Goal: Navigation & Orientation: Find specific page/section

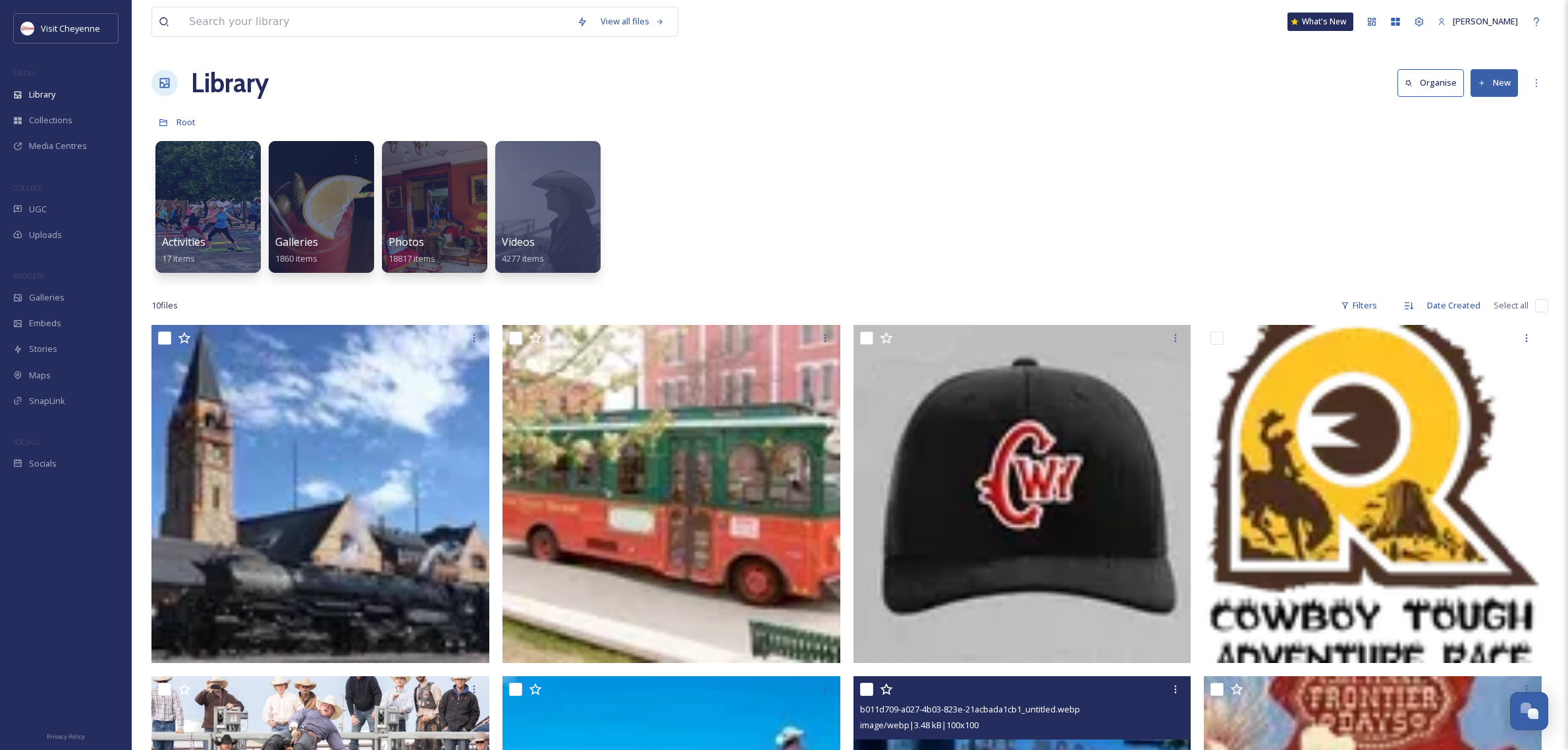
scroll to position [494, 0]
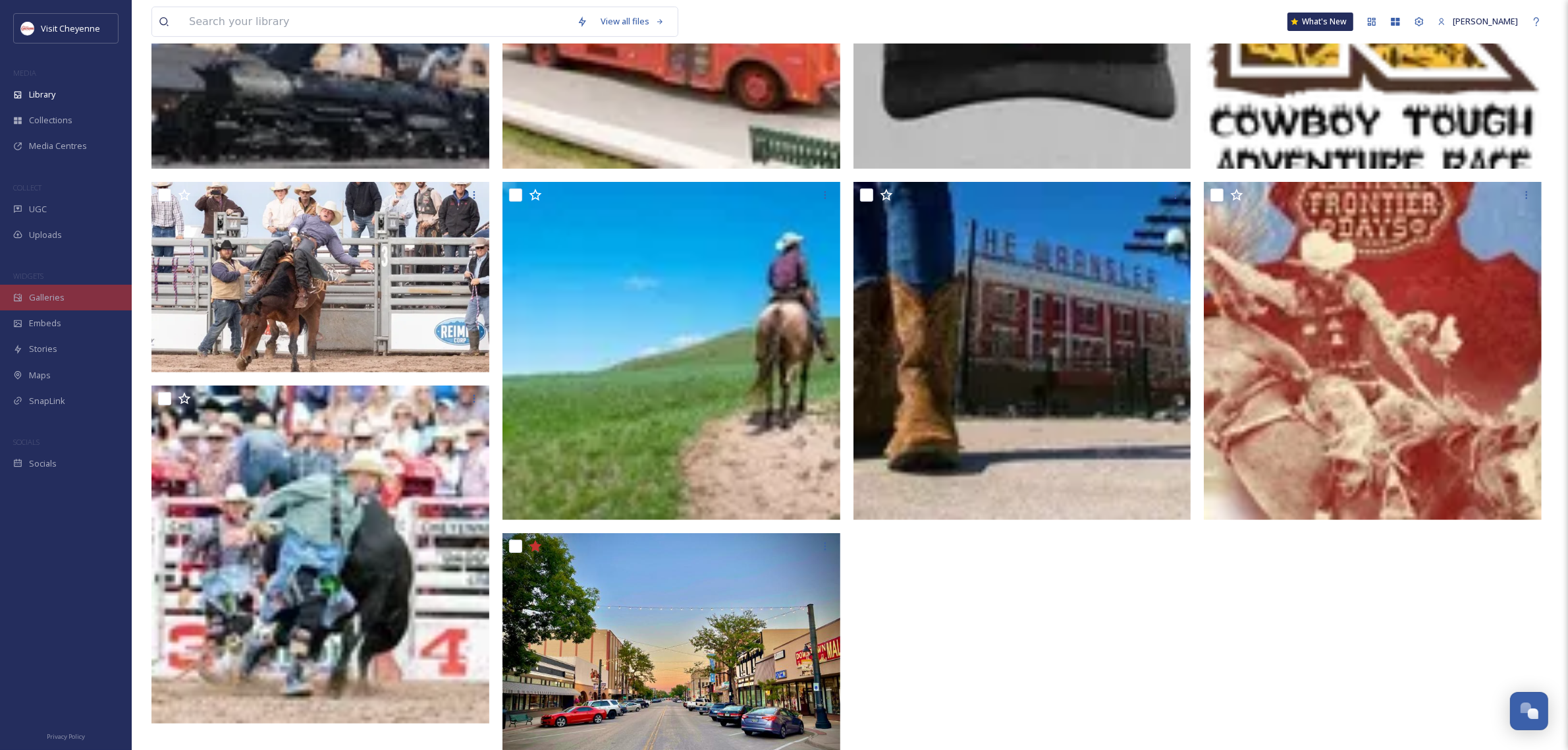
click at [74, 302] on div "Galleries" at bounding box center [66, 297] width 132 height 25
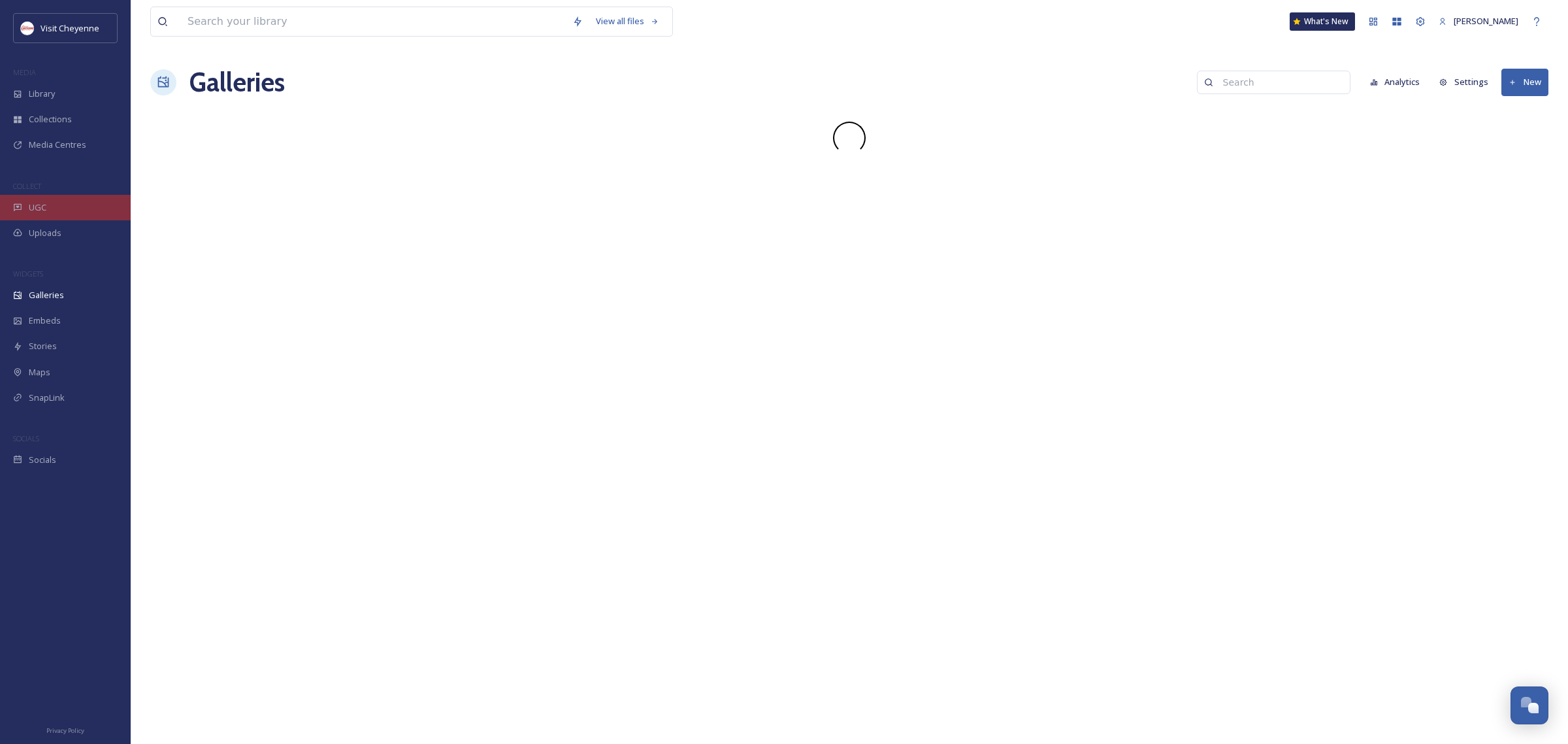
click at [44, 216] on div "UGC" at bounding box center [65, 207] width 131 height 25
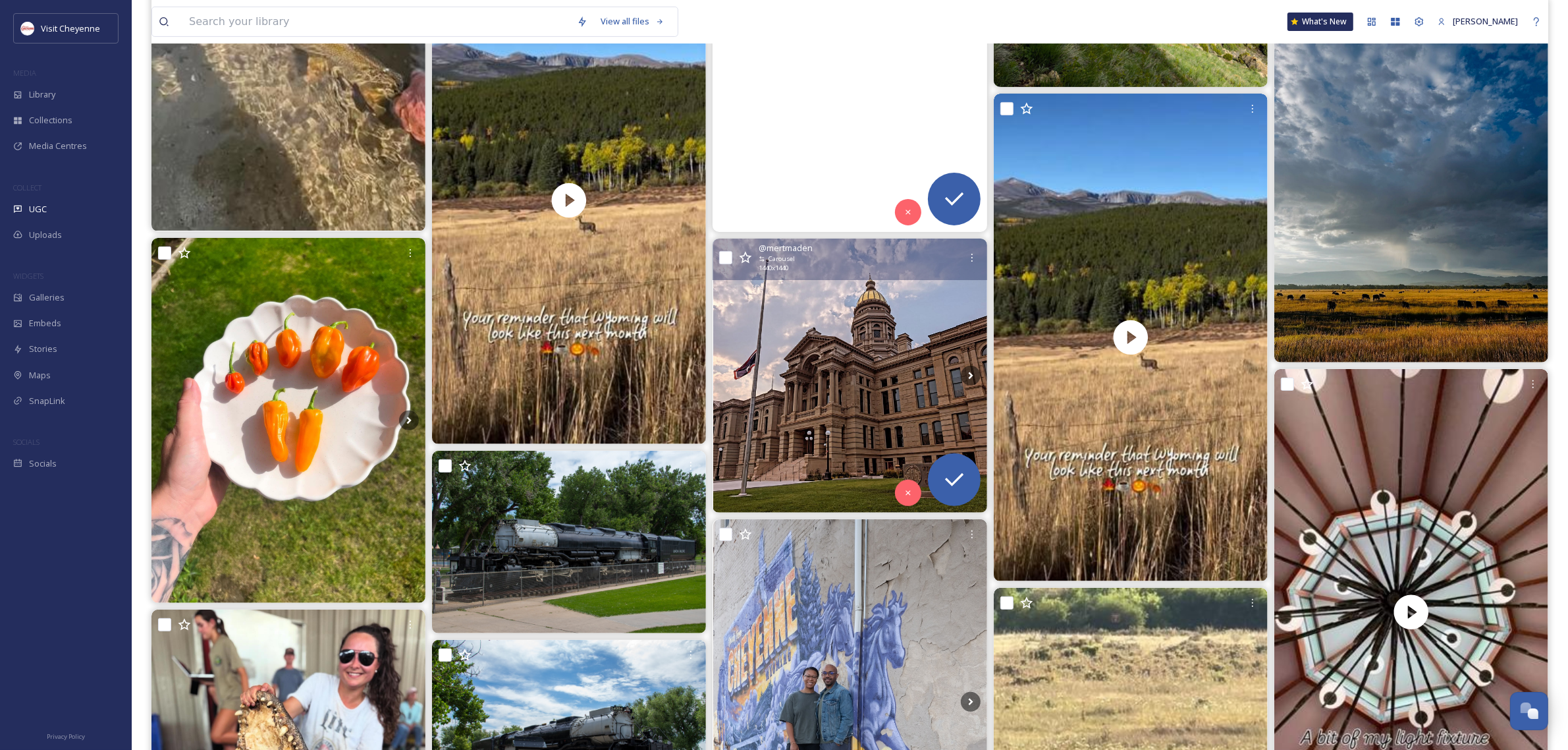
scroll to position [494, 0]
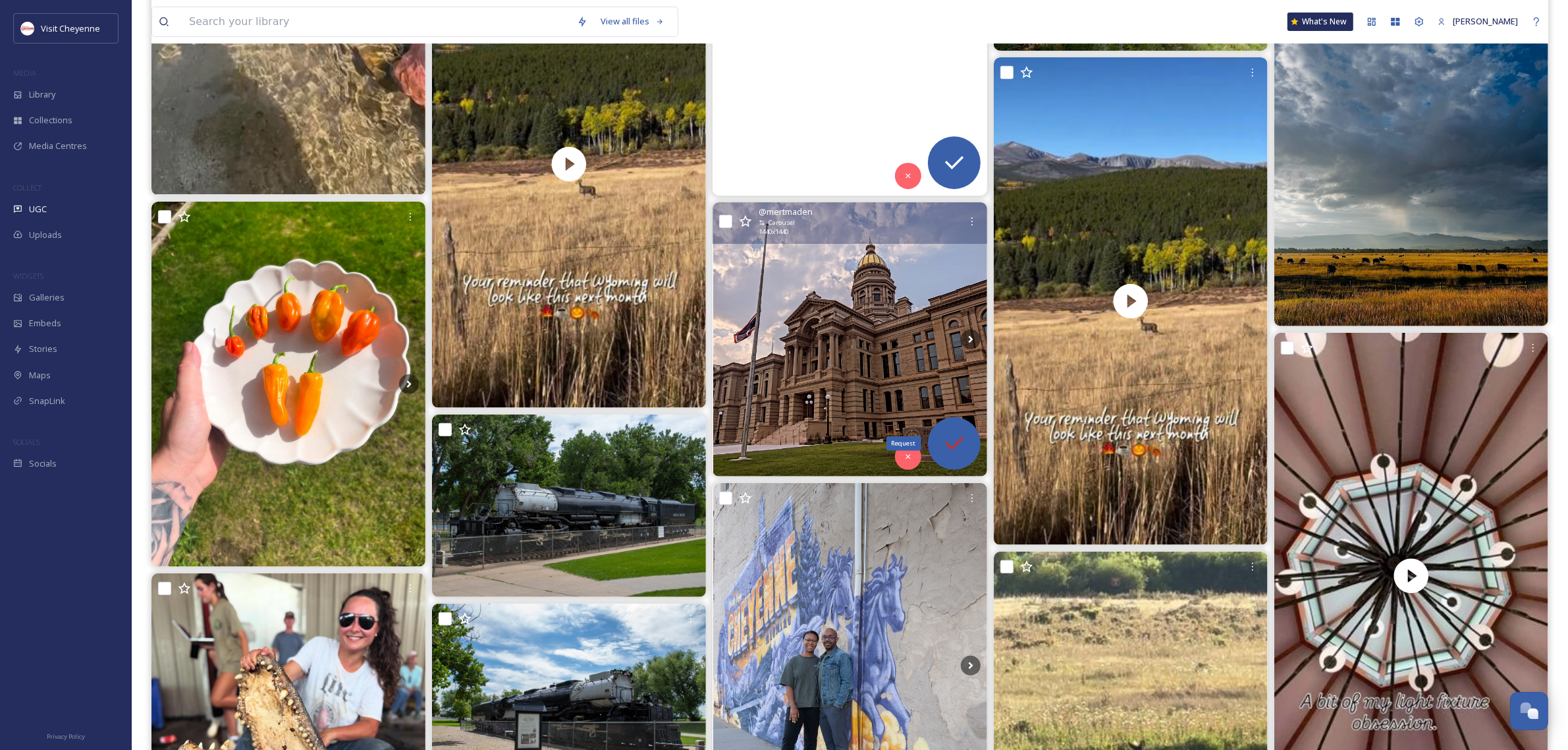
click at [942, 456] on icon at bounding box center [954, 444] width 26 height 26
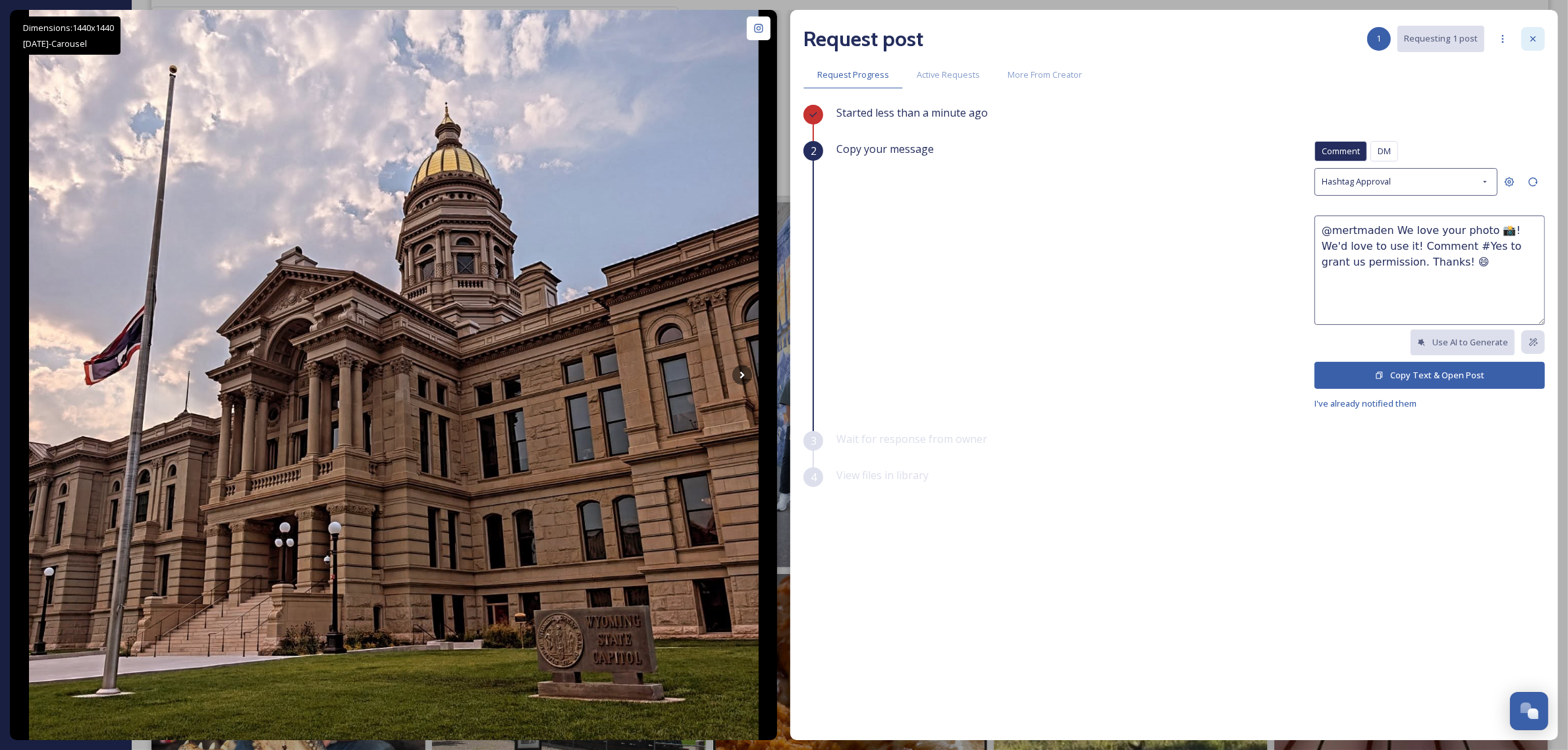
click at [1531, 40] on icon at bounding box center [1532, 39] width 10 height 10
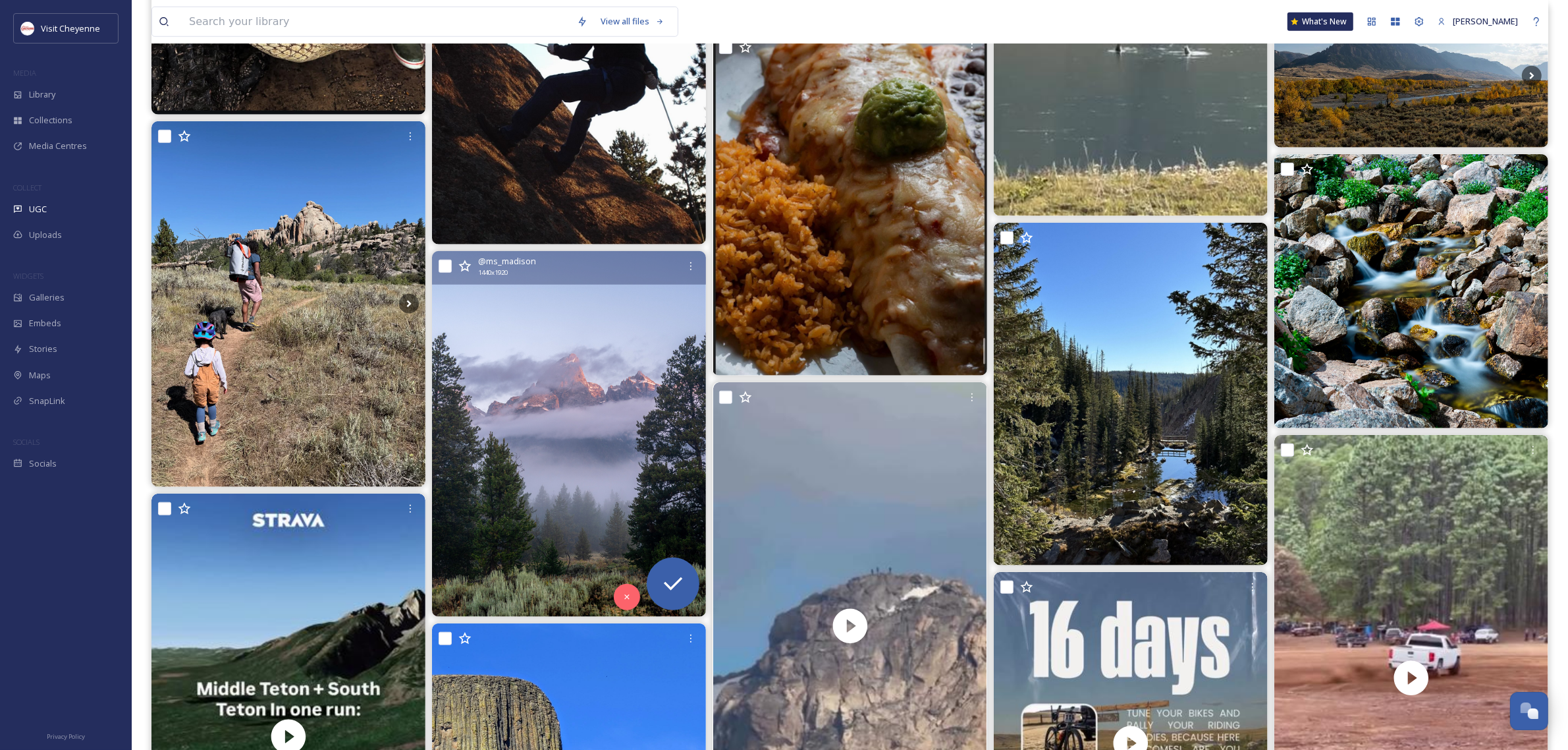
scroll to position [1317, 0]
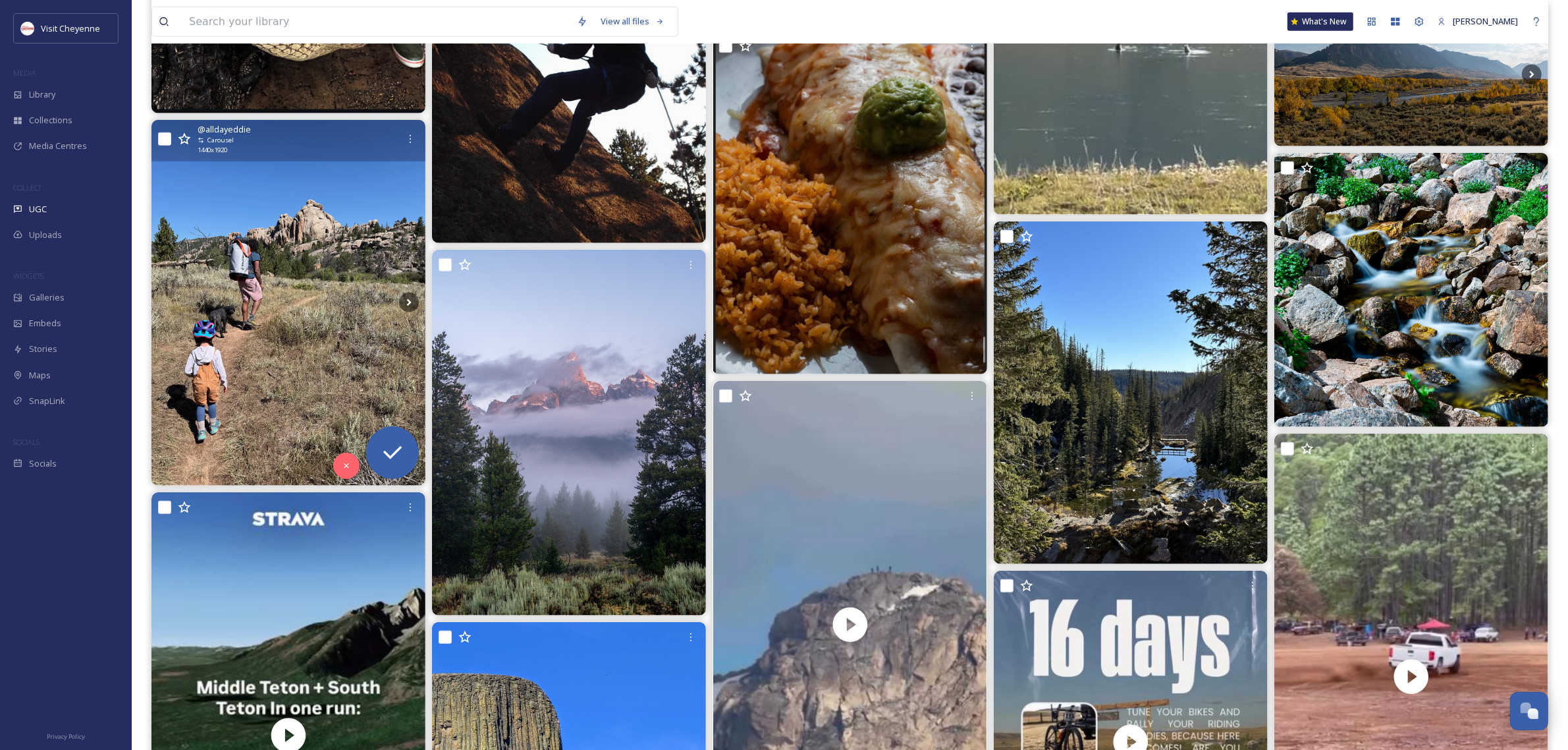
click at [264, 308] on img at bounding box center [288, 302] width 274 height 366
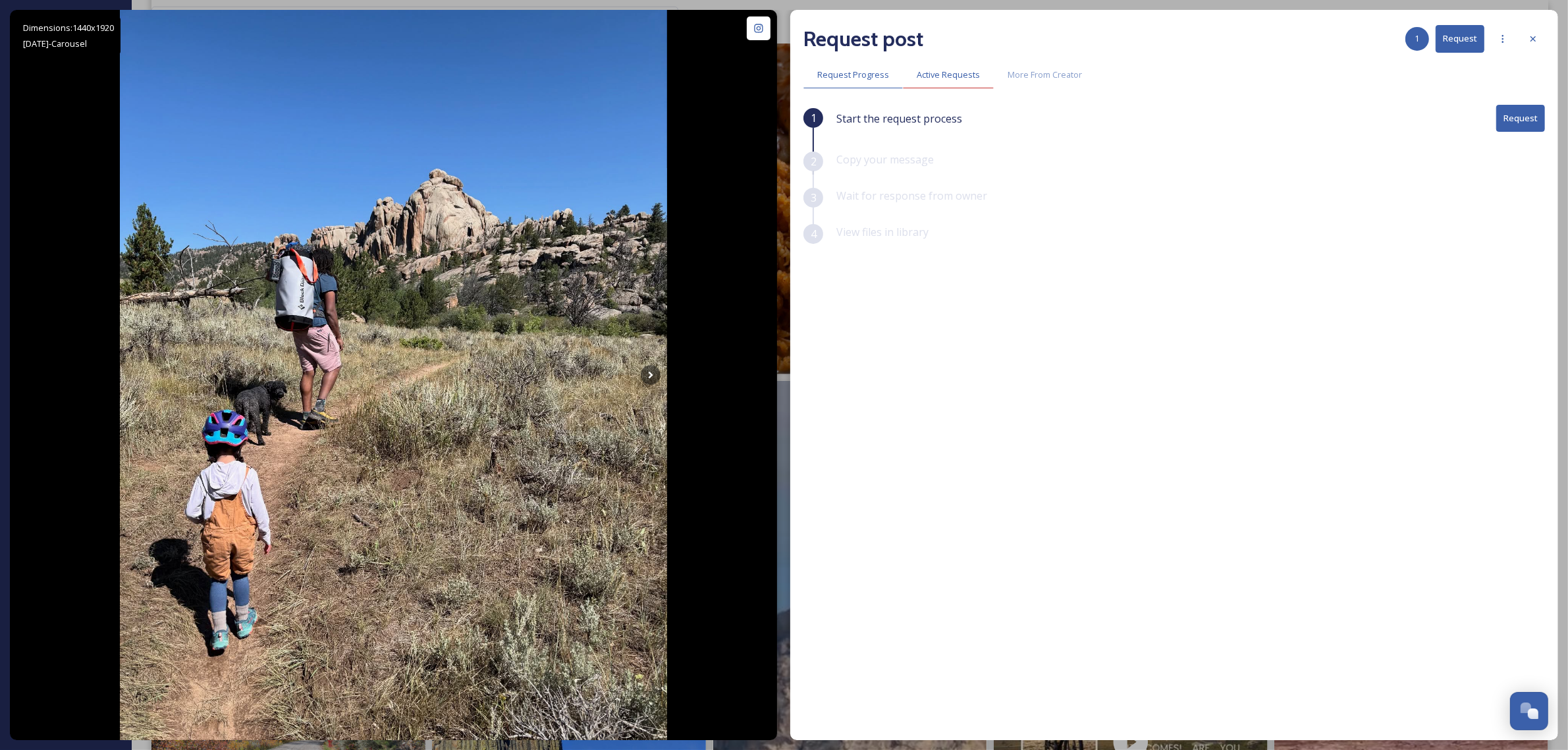
click at [953, 81] on div "Active Requests" at bounding box center [948, 74] width 90 height 27
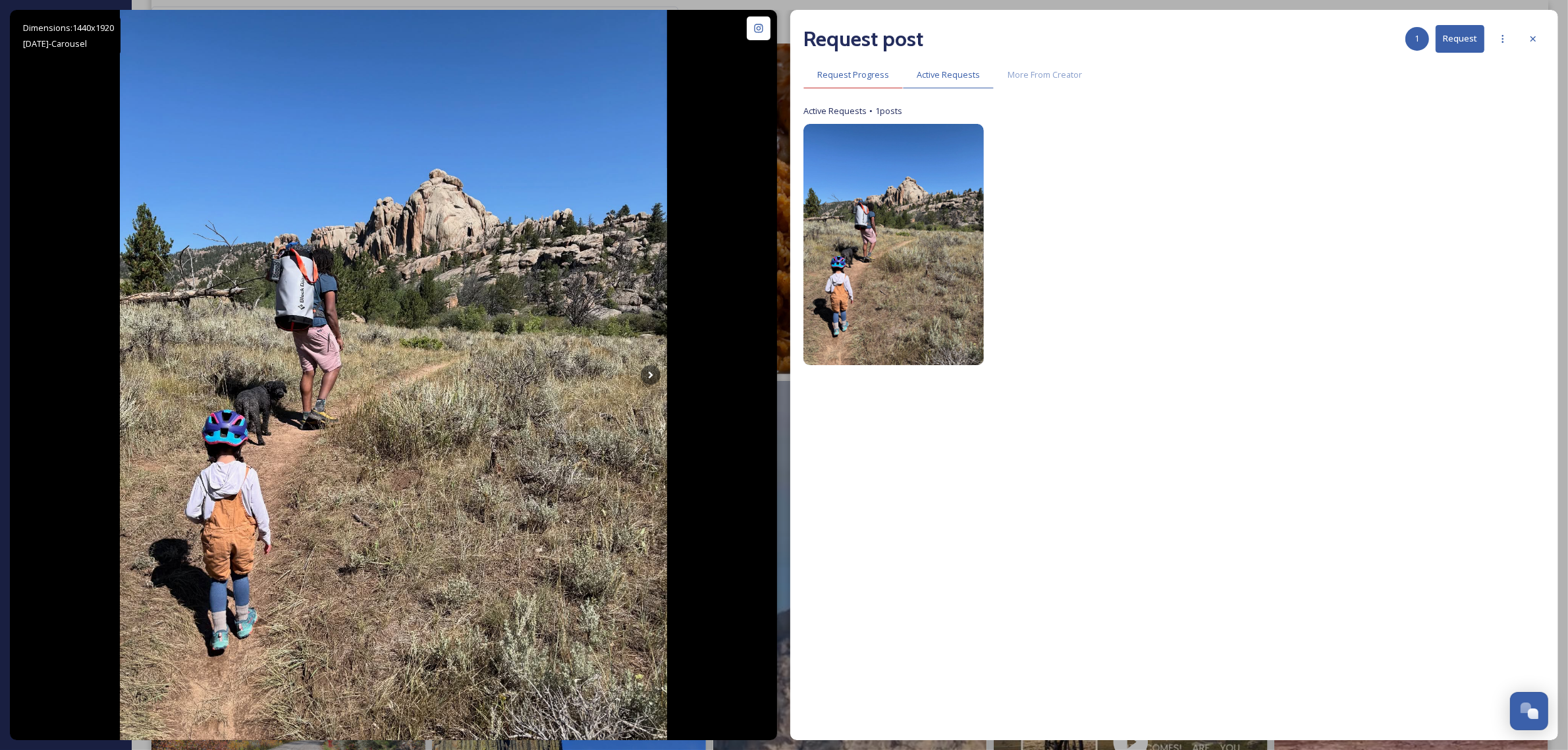
click at [843, 80] on span "Request Progress" at bounding box center [853, 74] width 72 height 12
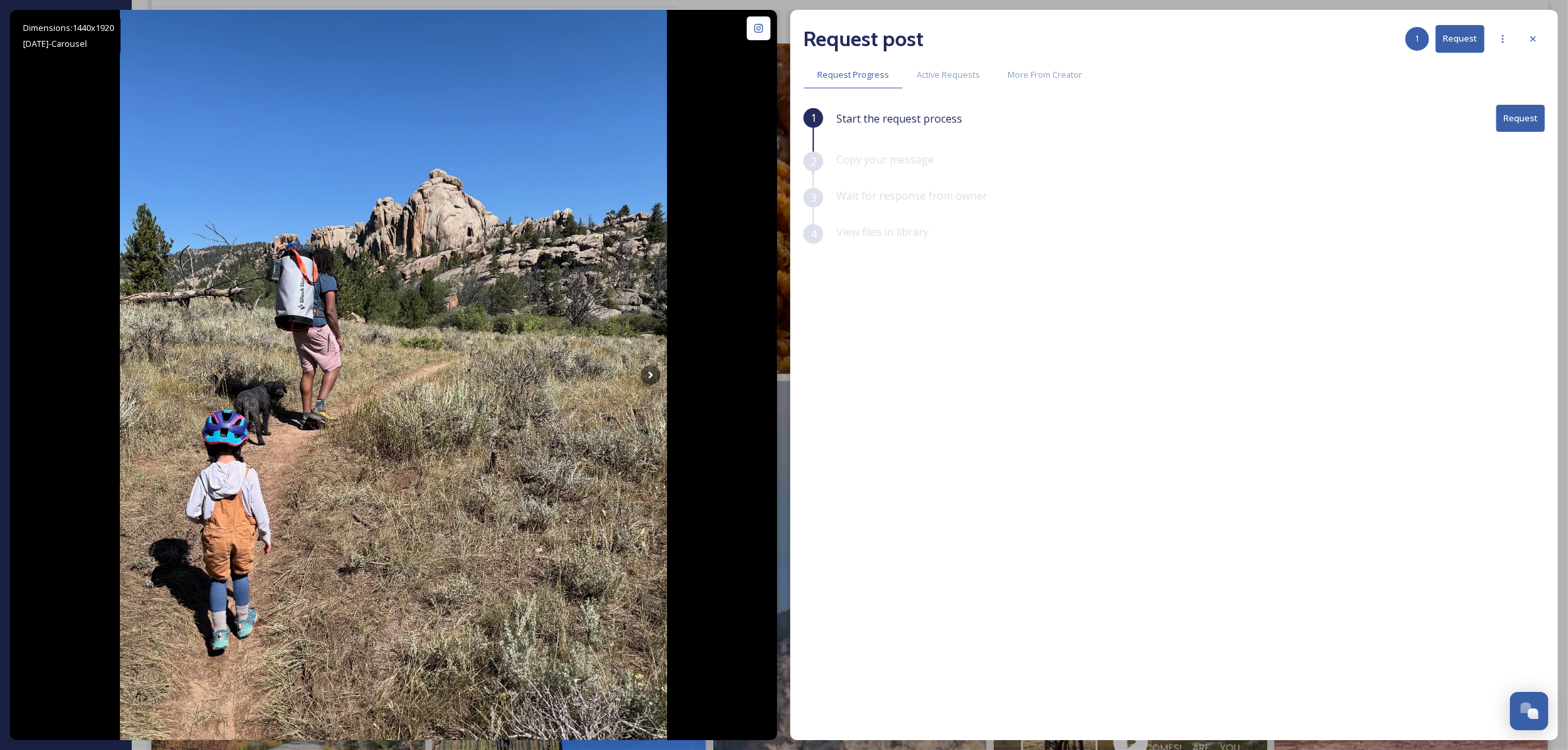
click at [1542, 122] on button "Request" at bounding box center [1520, 118] width 49 height 27
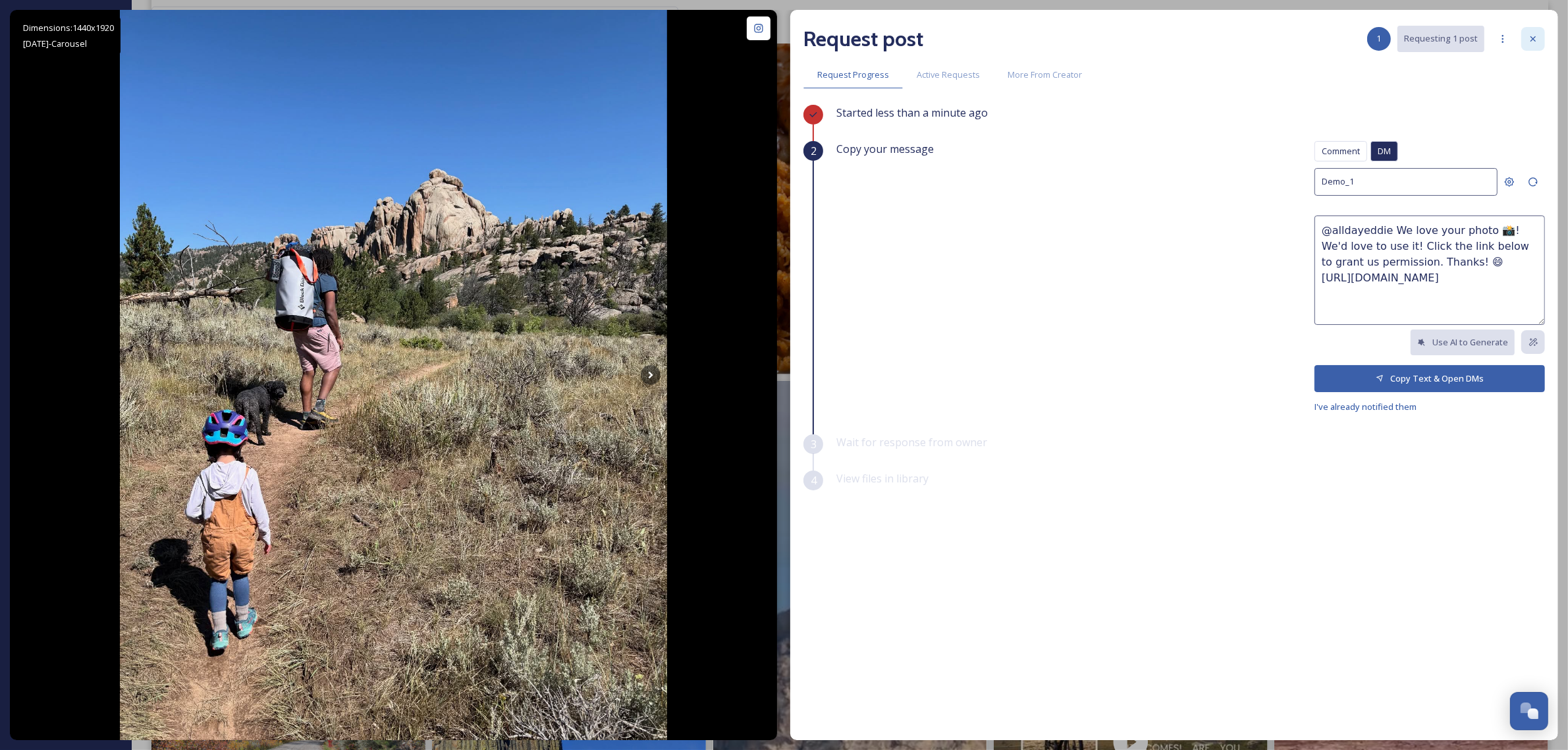
click at [1531, 35] on icon at bounding box center [1532, 39] width 10 height 10
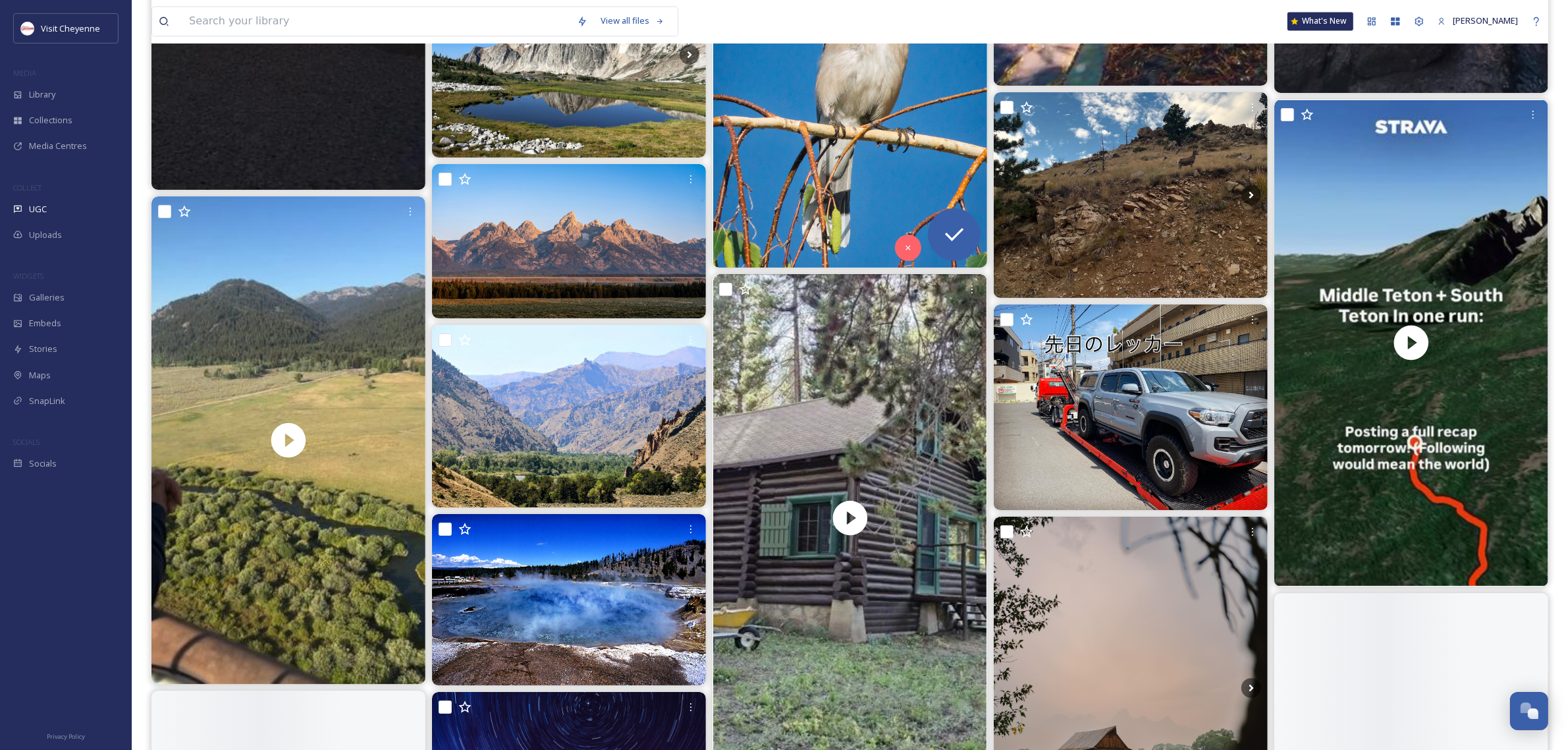
scroll to position [2882, 0]
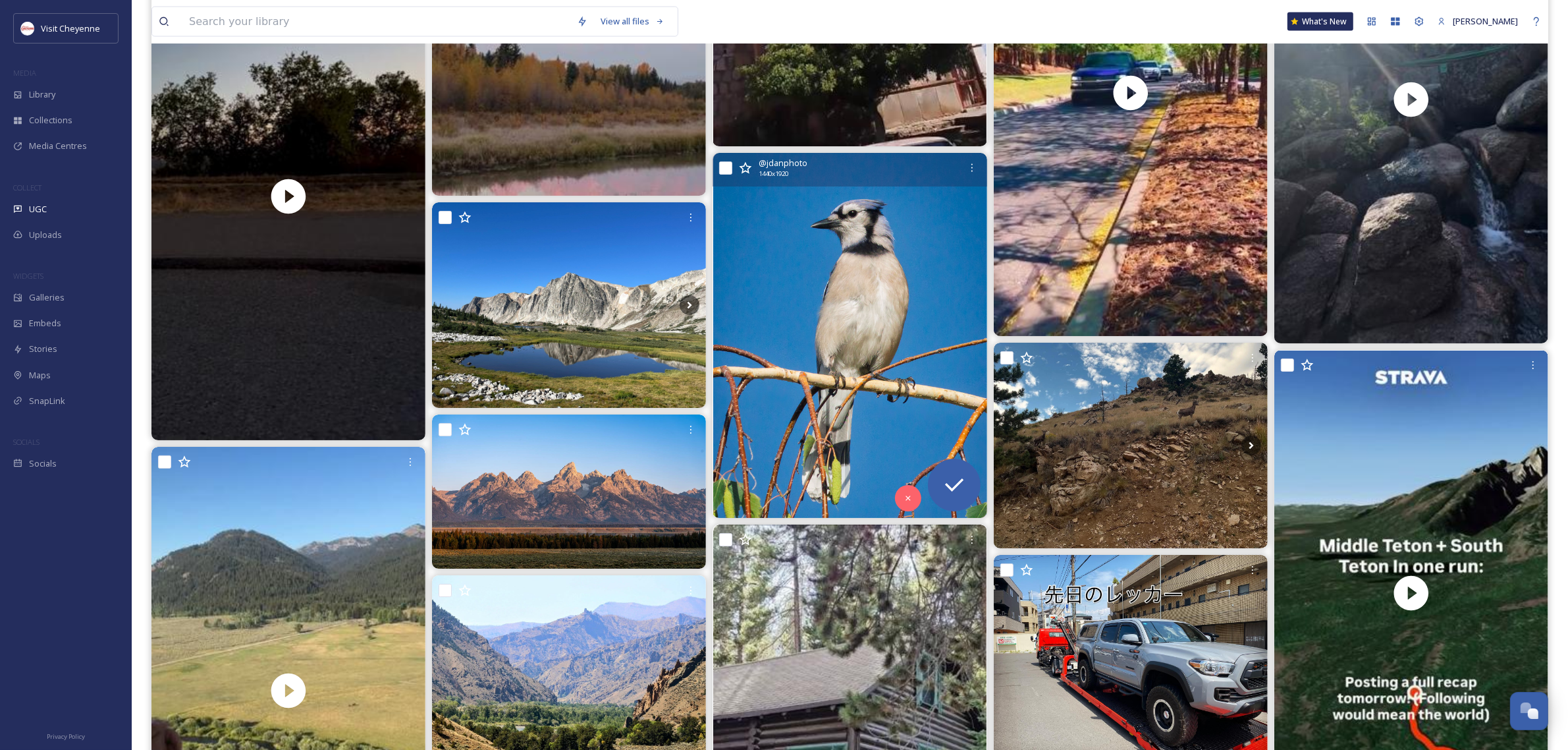
click at [817, 307] on img at bounding box center [849, 335] width 274 height 366
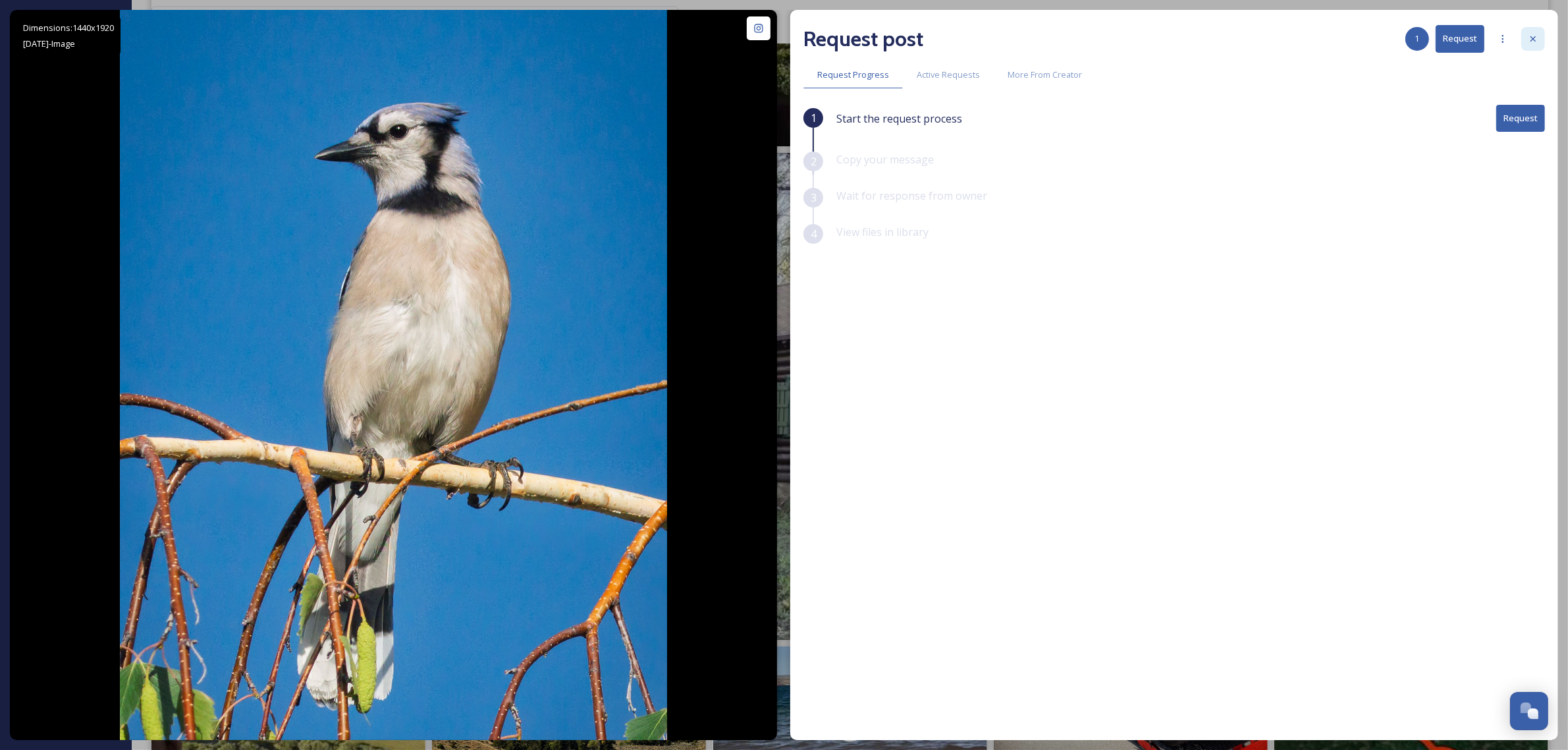
click at [1541, 39] on div at bounding box center [1532, 39] width 24 height 24
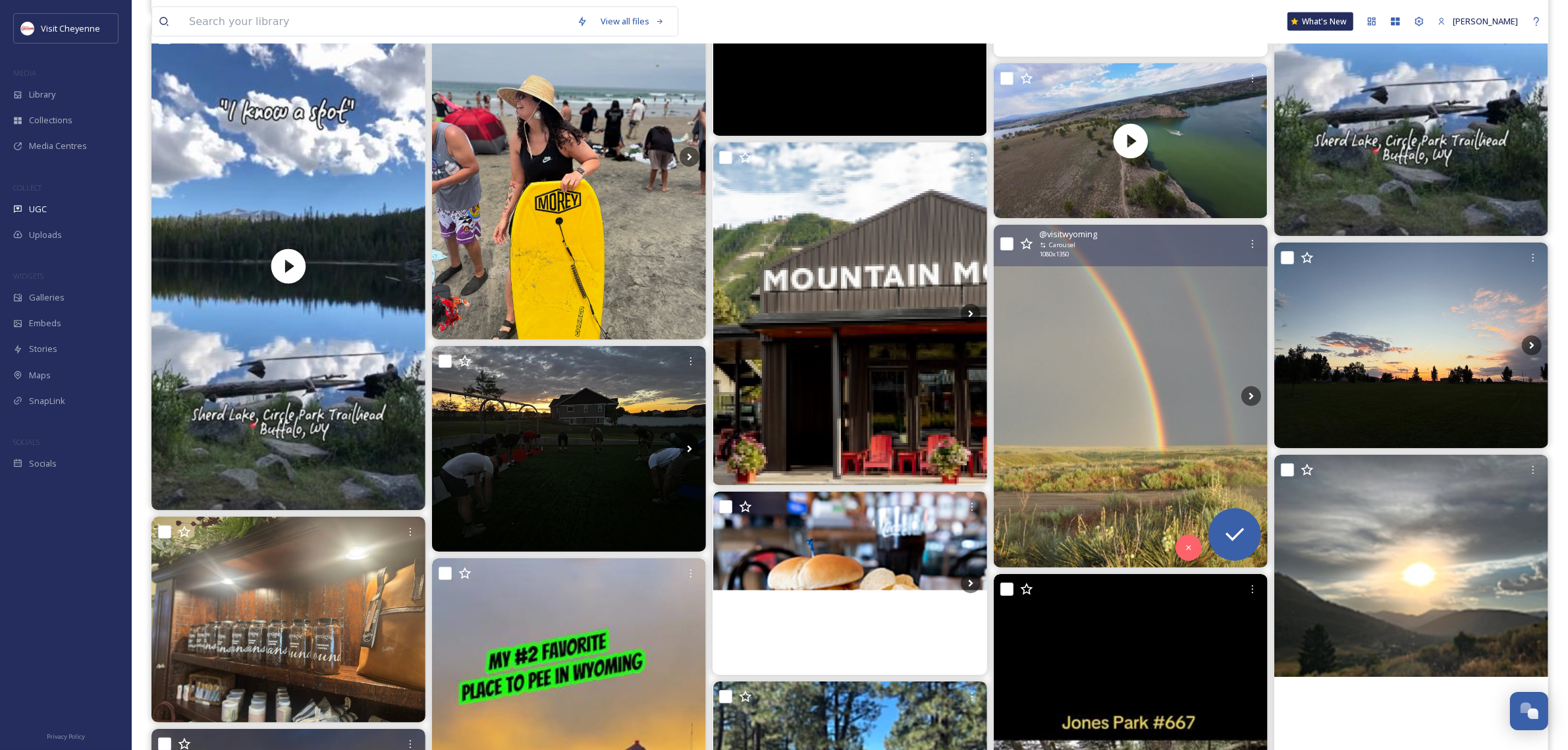
scroll to position [15727, 0]
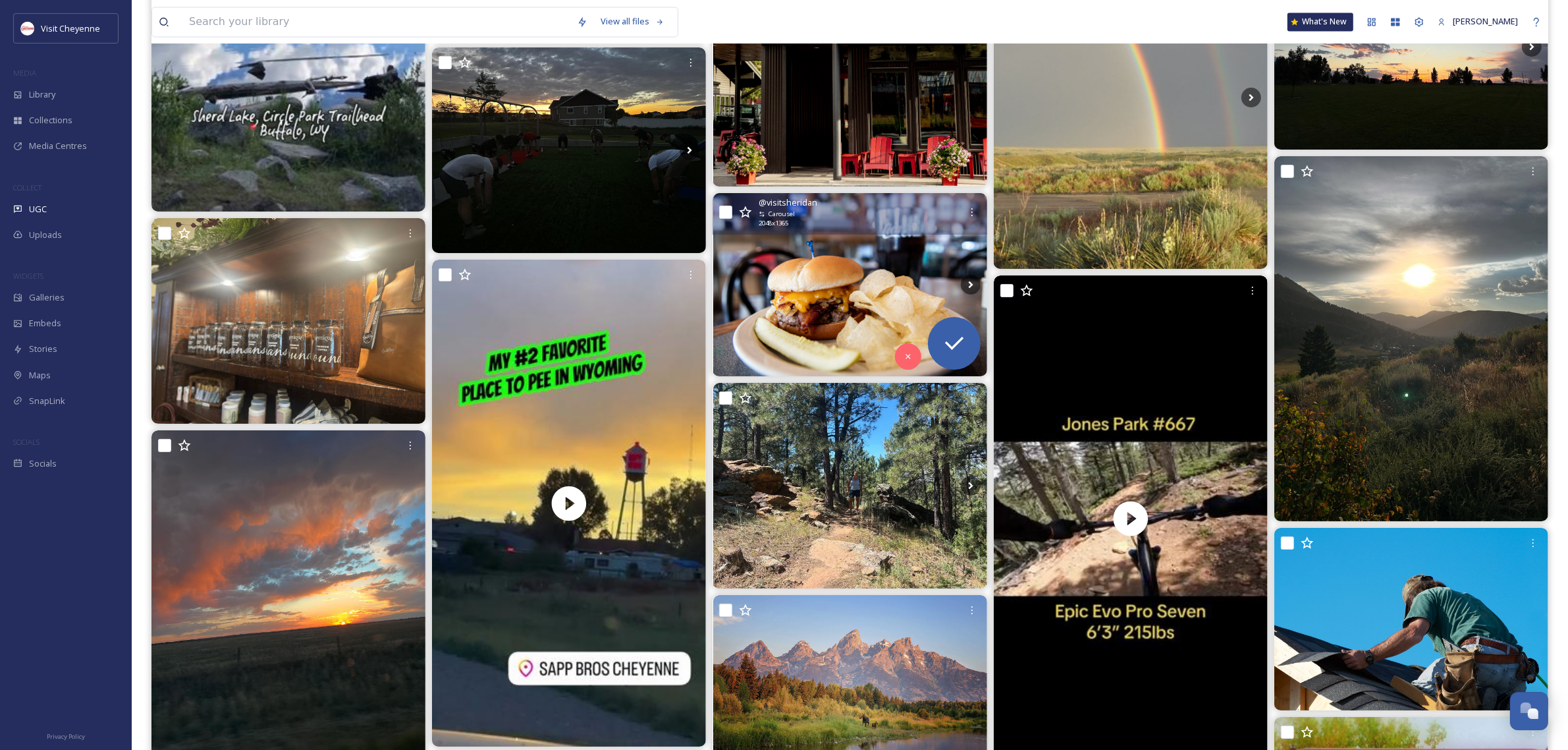
click at [851, 306] on img at bounding box center [849, 285] width 274 height 183
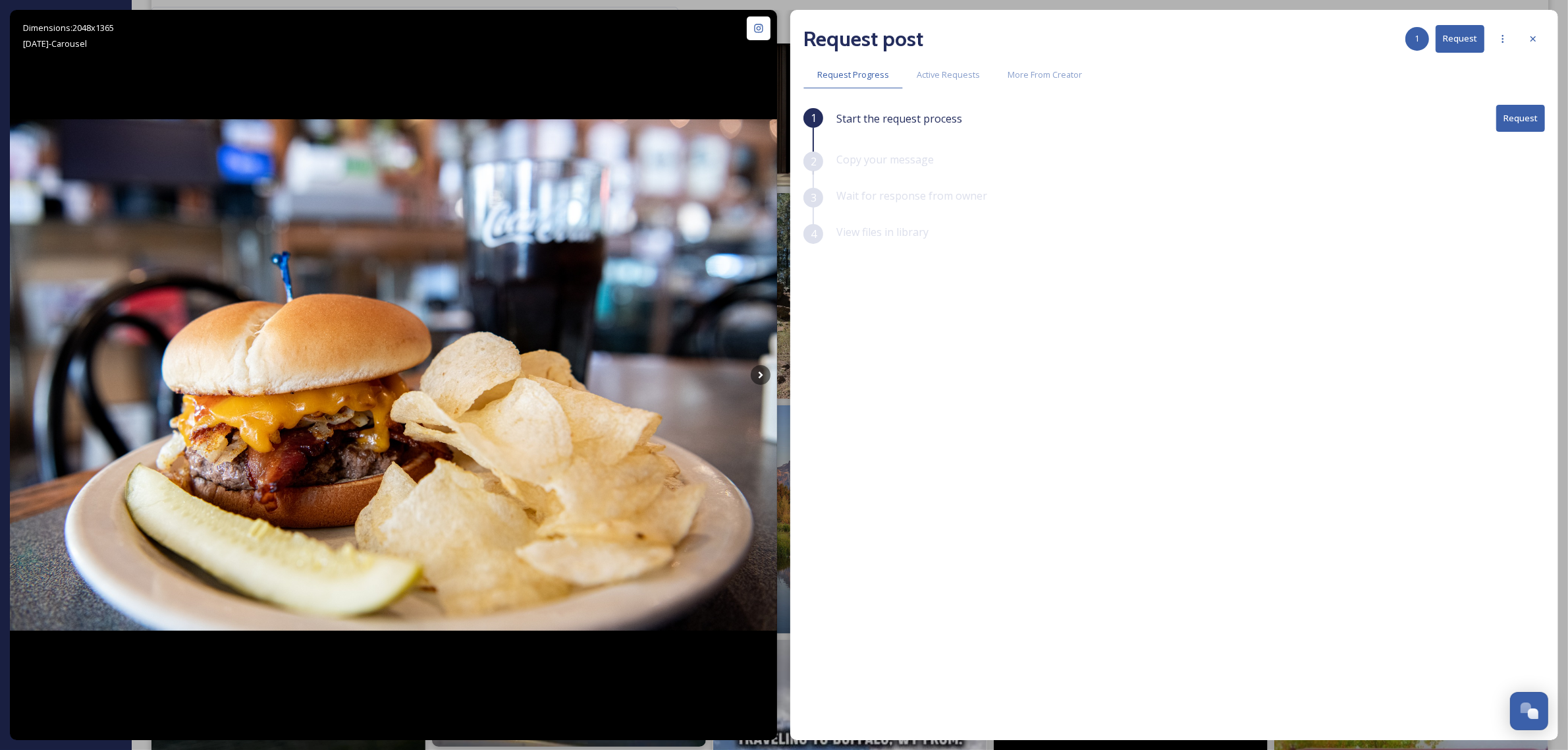
click at [1536, 38] on icon at bounding box center [1532, 39] width 10 height 10
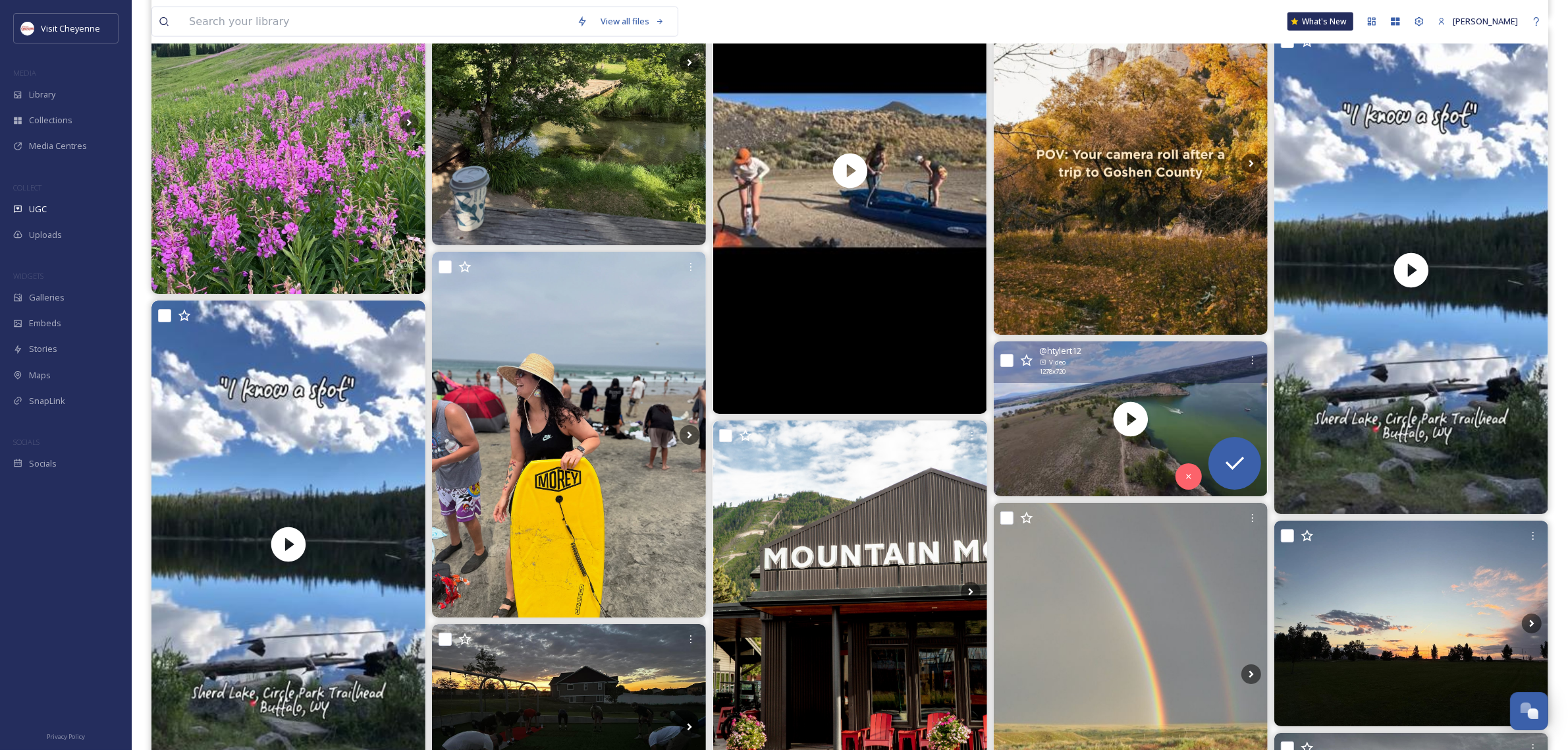
scroll to position [14739, 0]
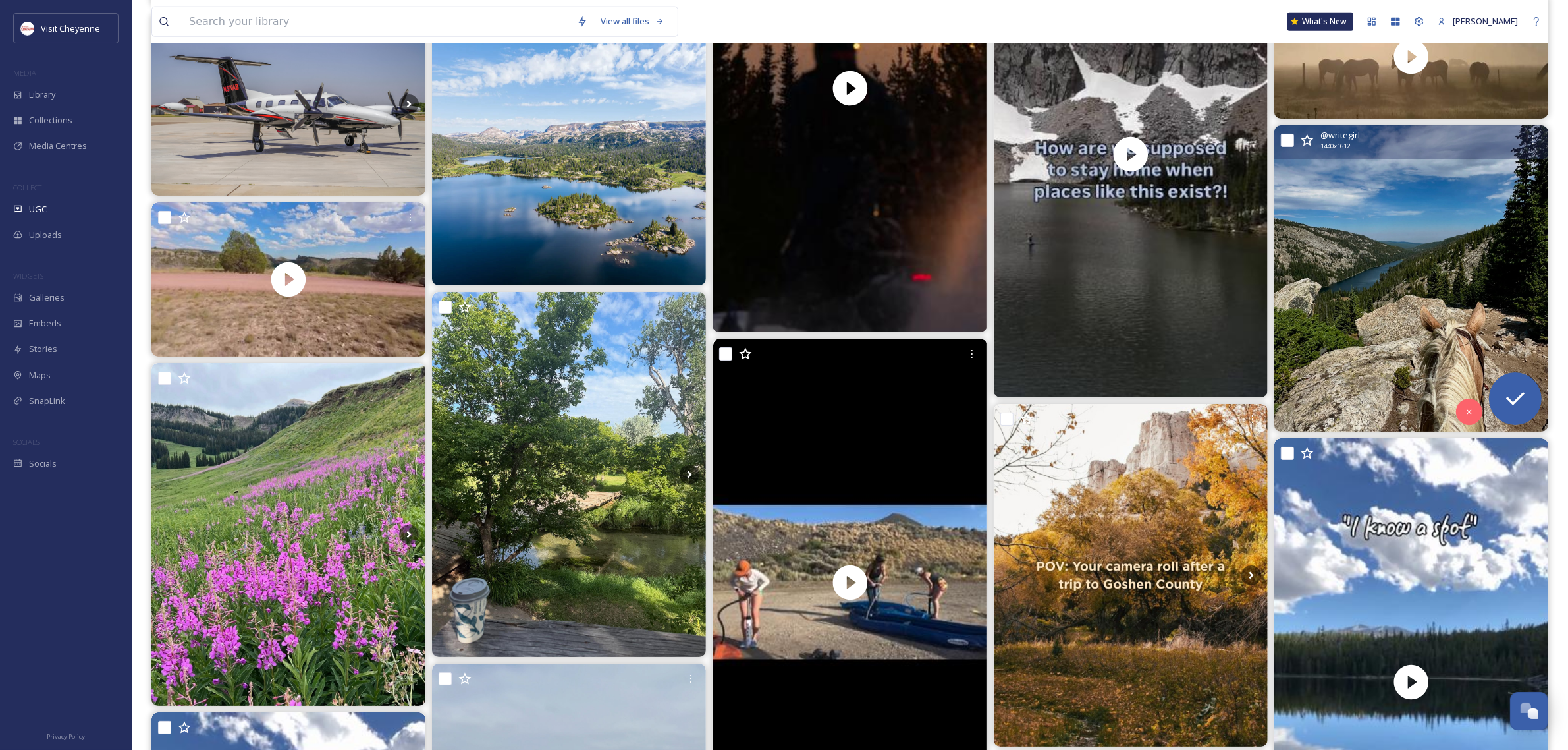
click at [1457, 318] on img at bounding box center [1411, 279] width 274 height 307
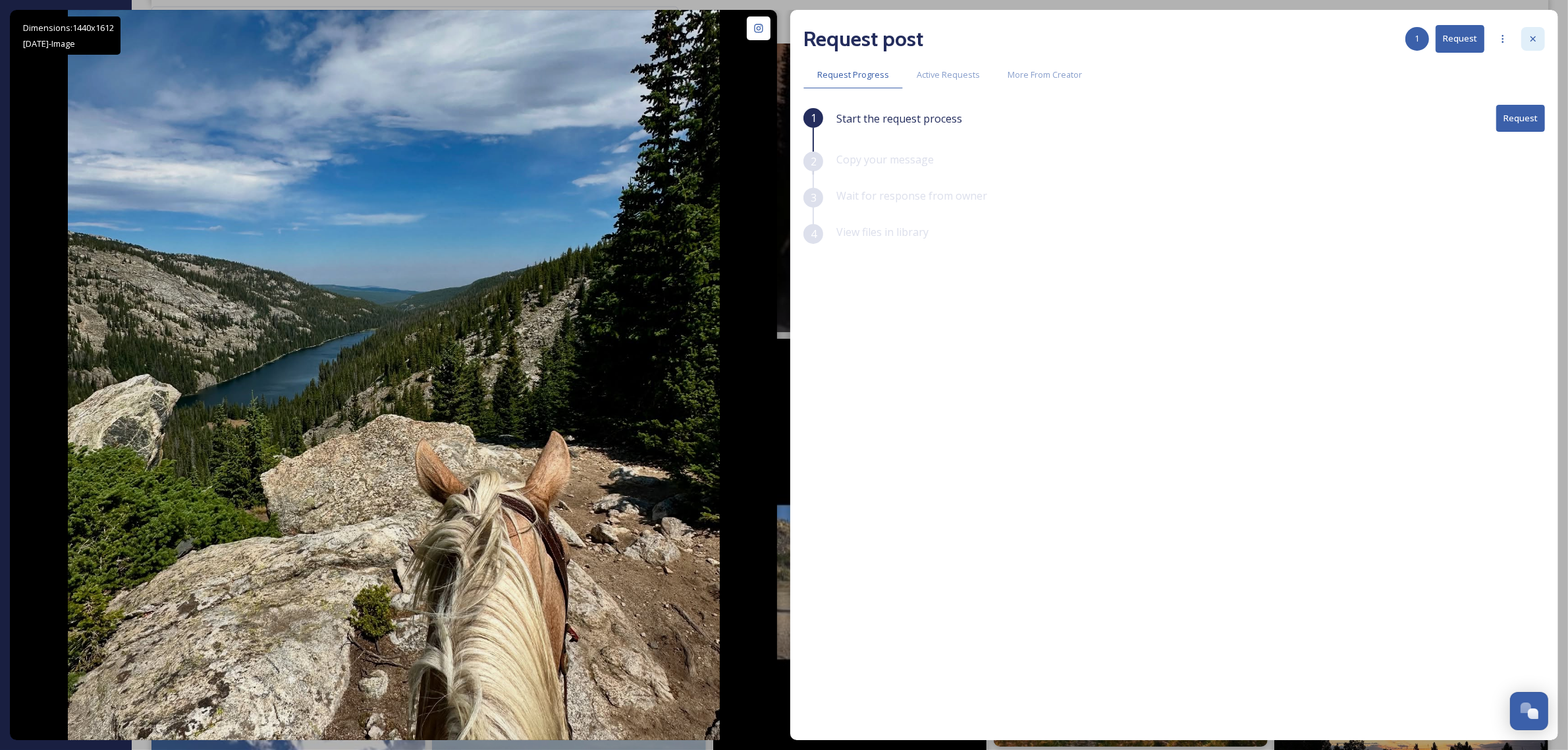
click at [1528, 41] on icon at bounding box center [1532, 39] width 10 height 10
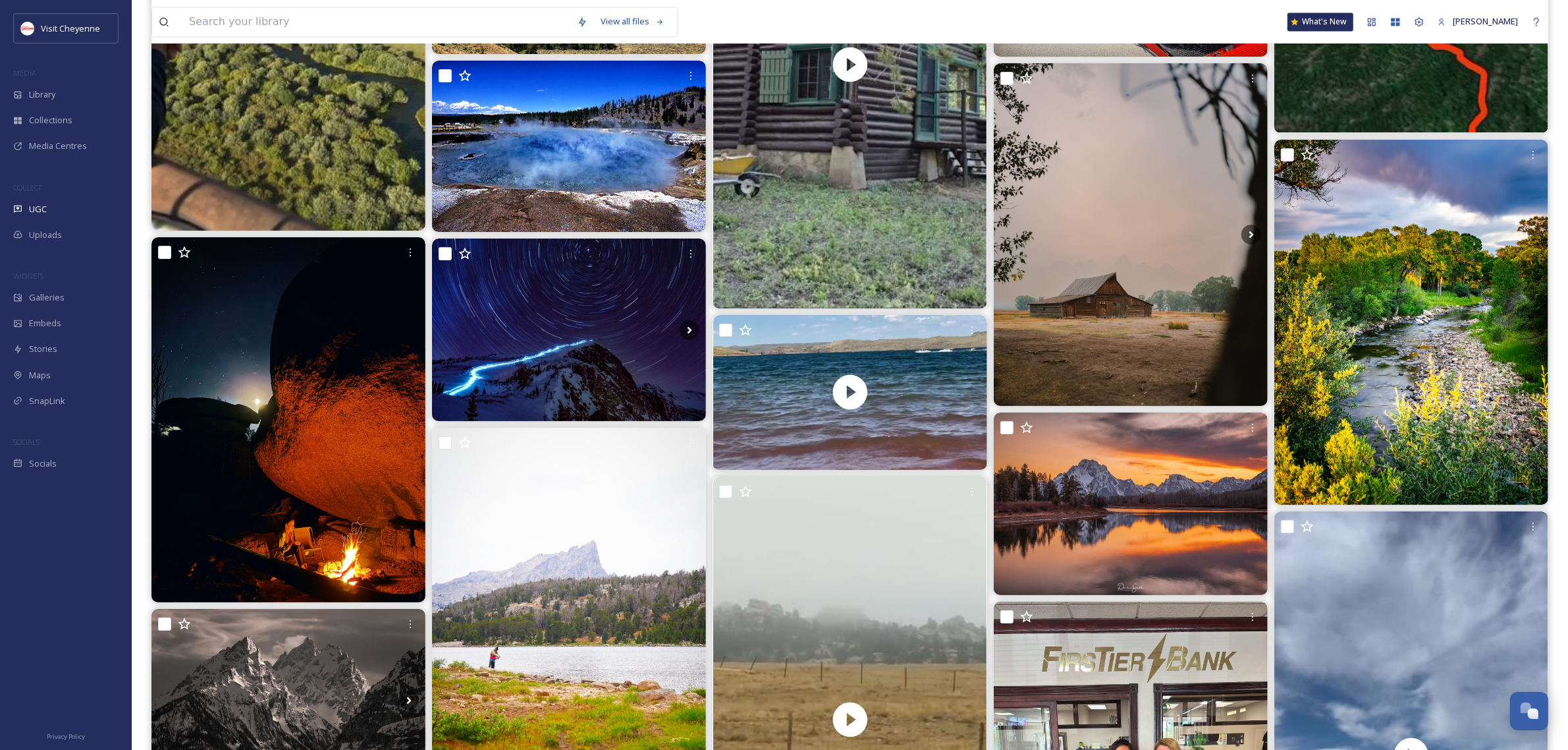
scroll to position [21, 0]
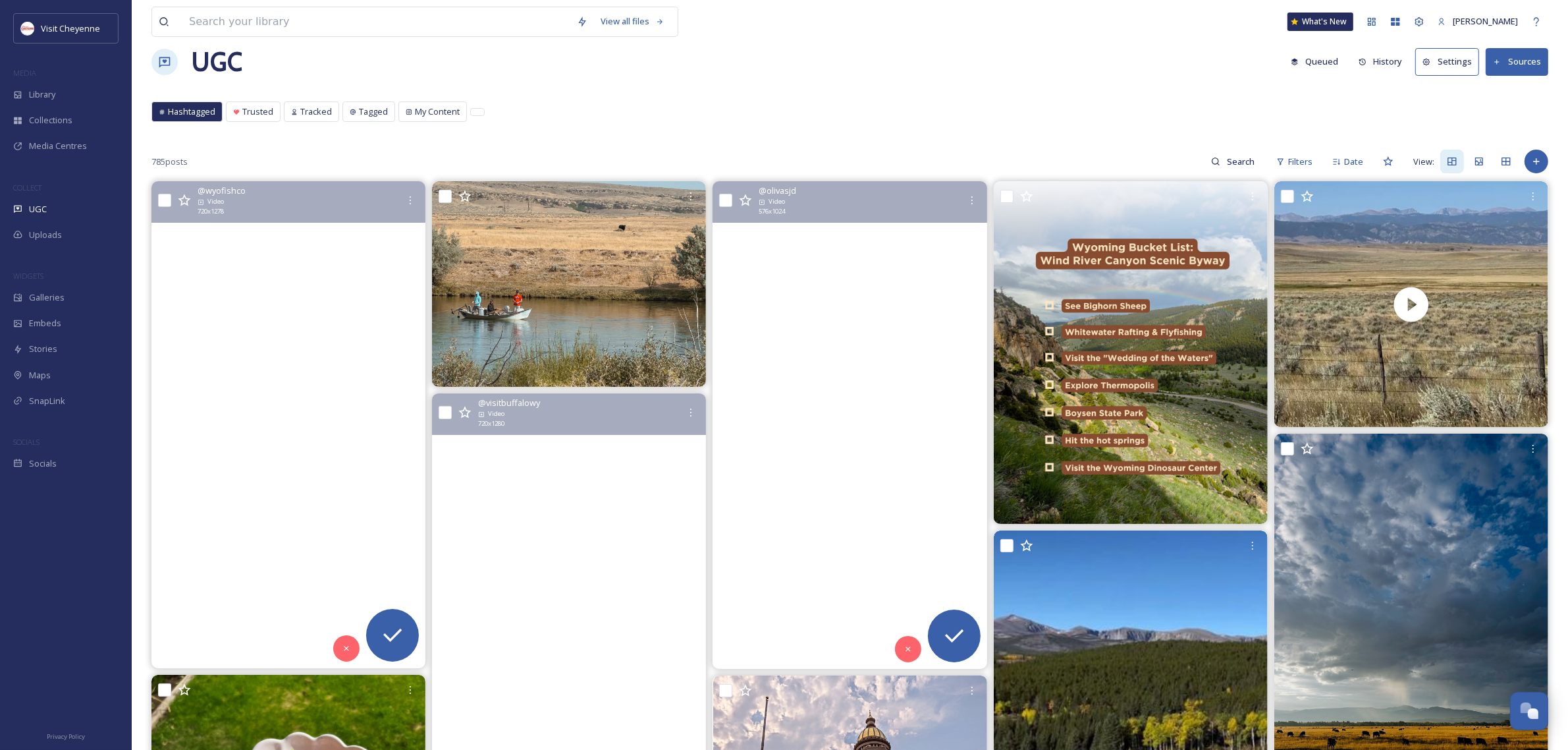
click at [323, 315] on video "Don’t get old! Sight fishing to selective surface feeders is a lot of fun! We h…" at bounding box center [288, 424] width 274 height 486
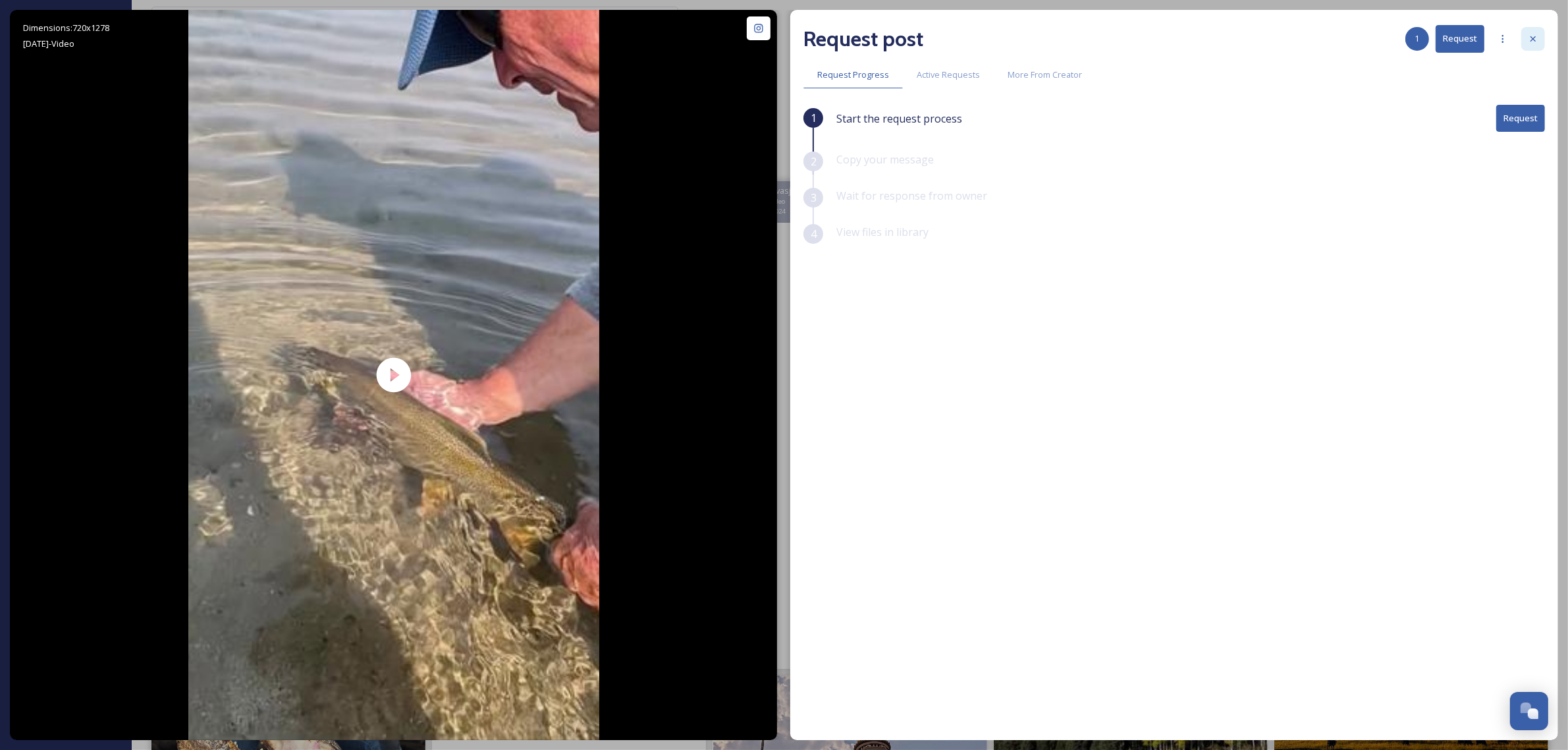
click at [1528, 34] on icon at bounding box center [1532, 39] width 10 height 10
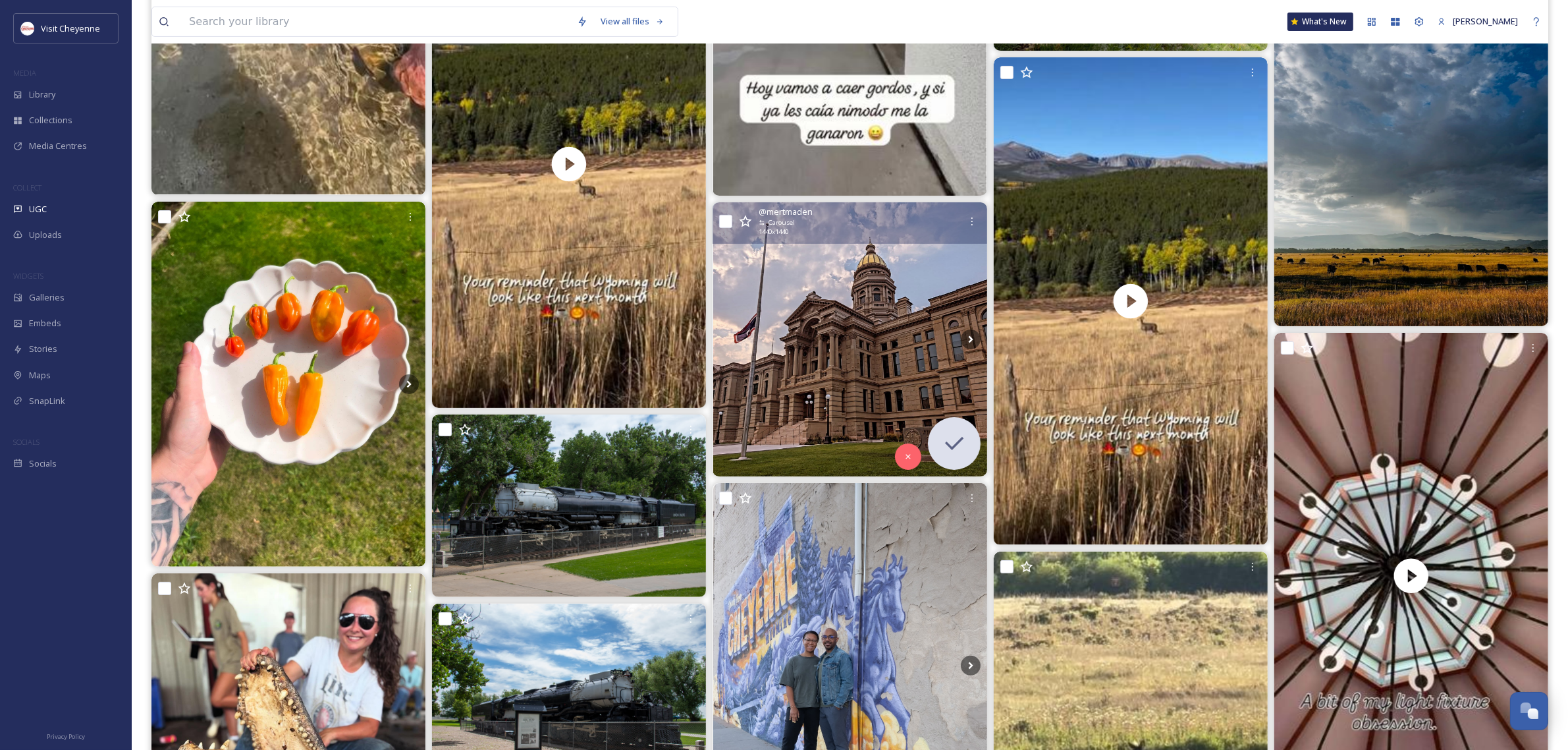
scroll to position [515, 0]
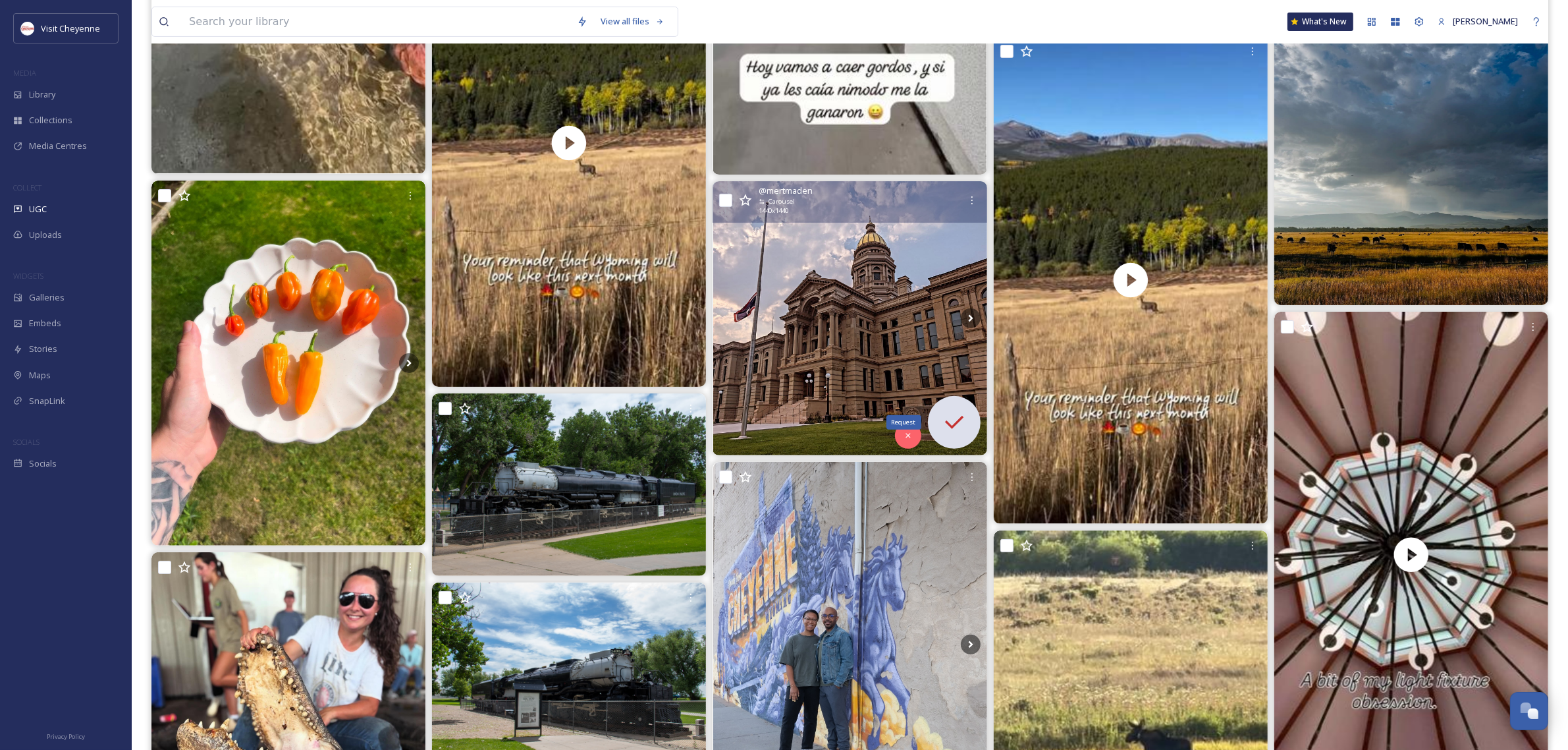
click at [951, 439] on div "Request" at bounding box center [954, 422] width 53 height 53
click at [785, 257] on img at bounding box center [849, 318] width 274 height 274
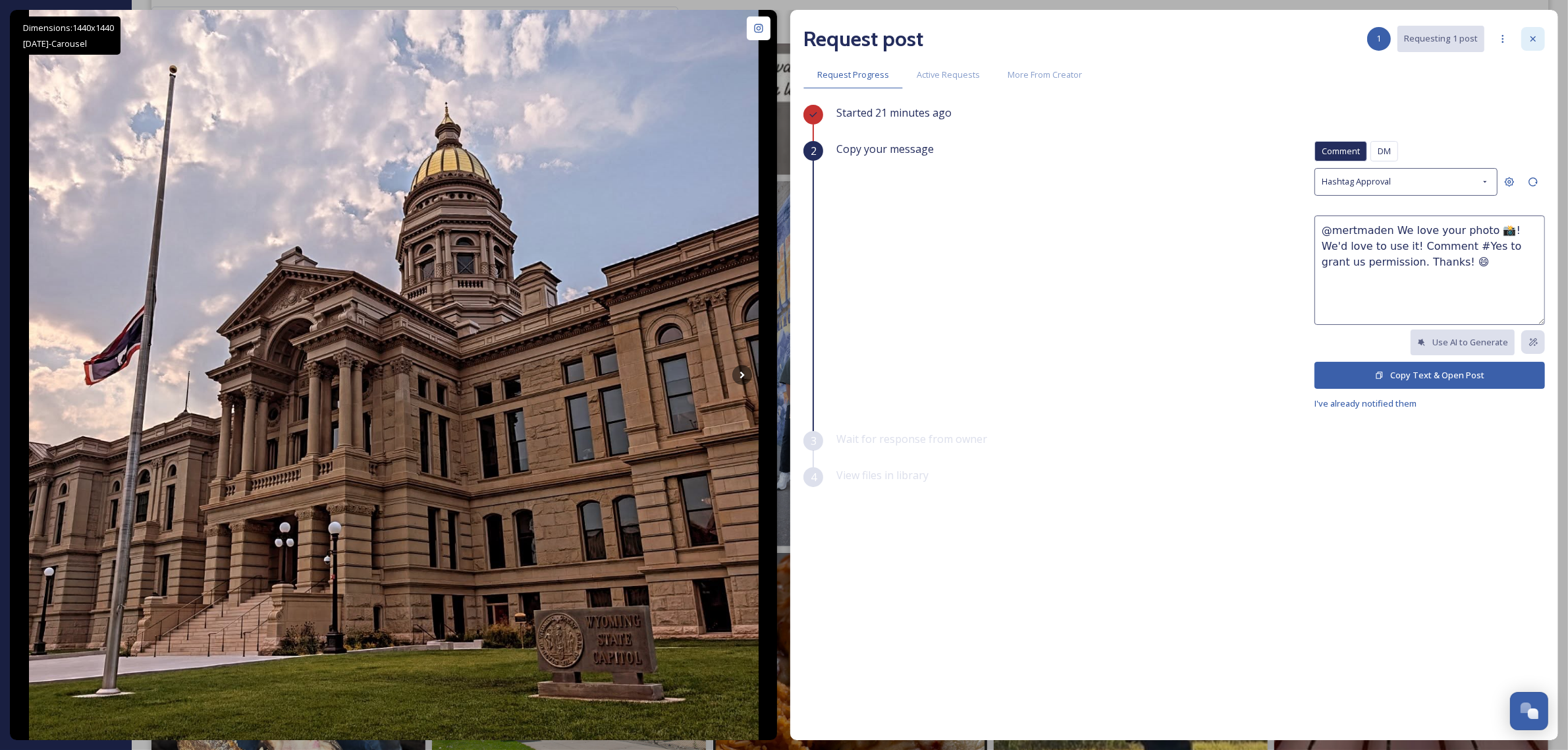
click at [1533, 38] on icon at bounding box center [1532, 39] width 10 height 10
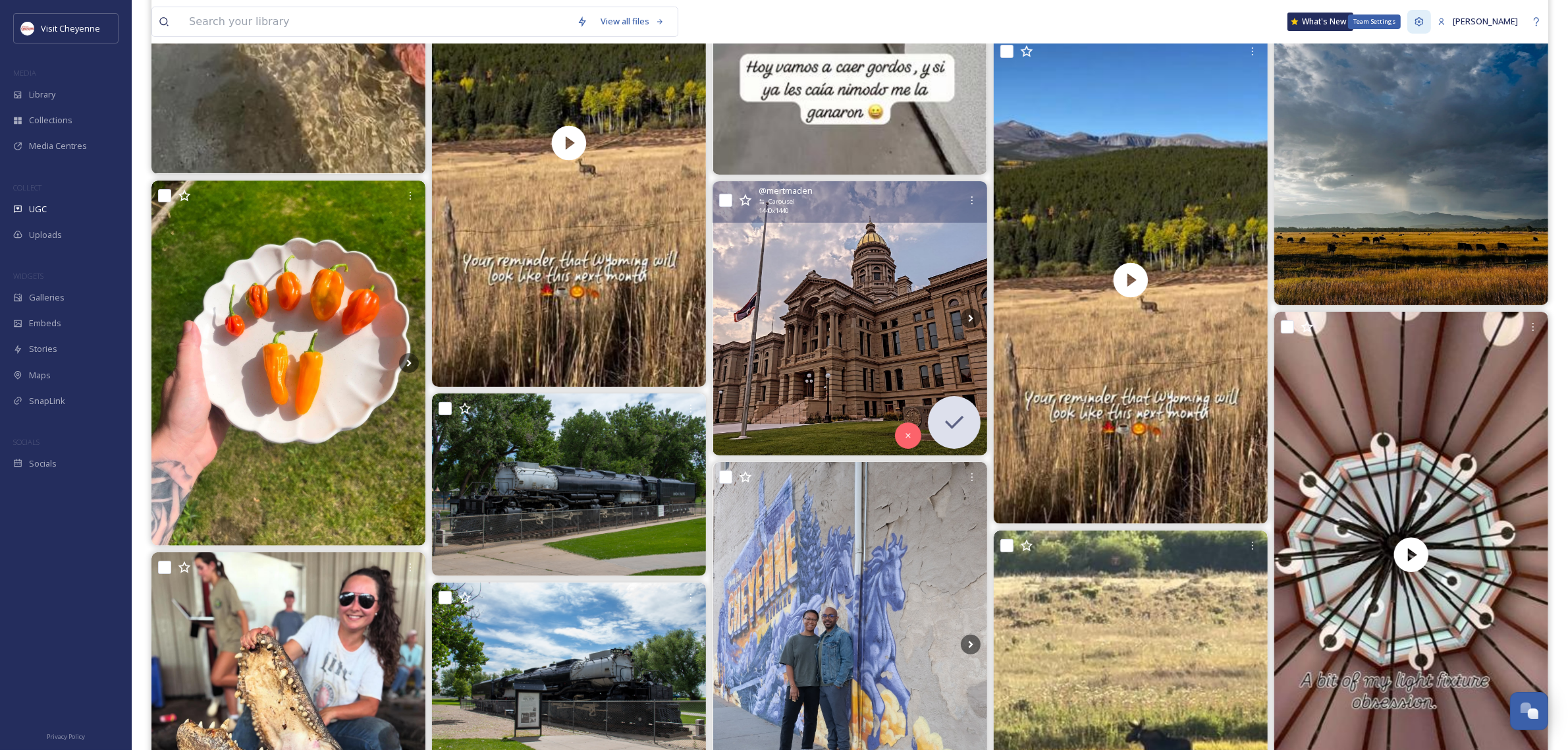
click at [1423, 17] on div "Team Settings" at bounding box center [1418, 21] width 24 height 24
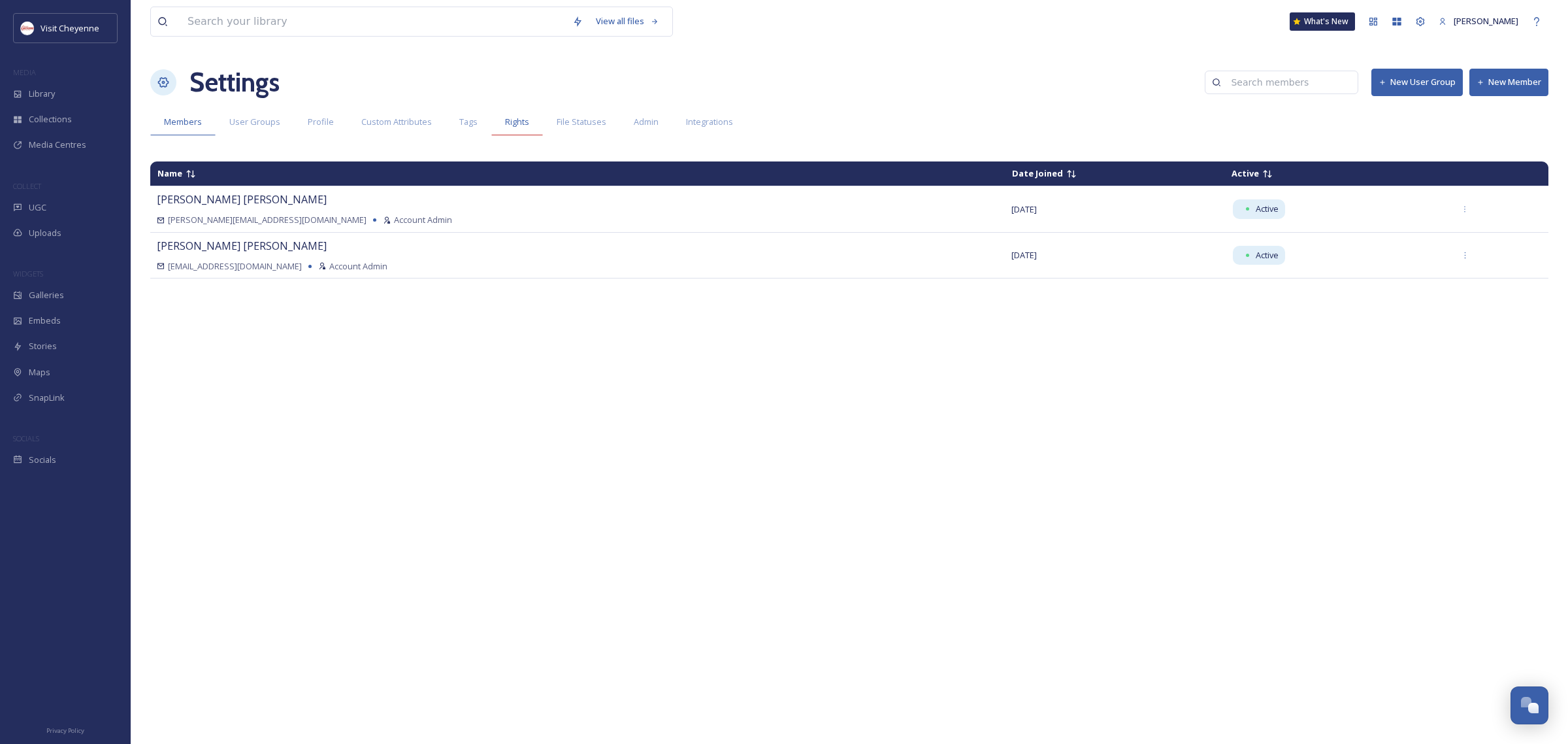
click at [520, 129] on div "Rights" at bounding box center [517, 122] width 51 height 27
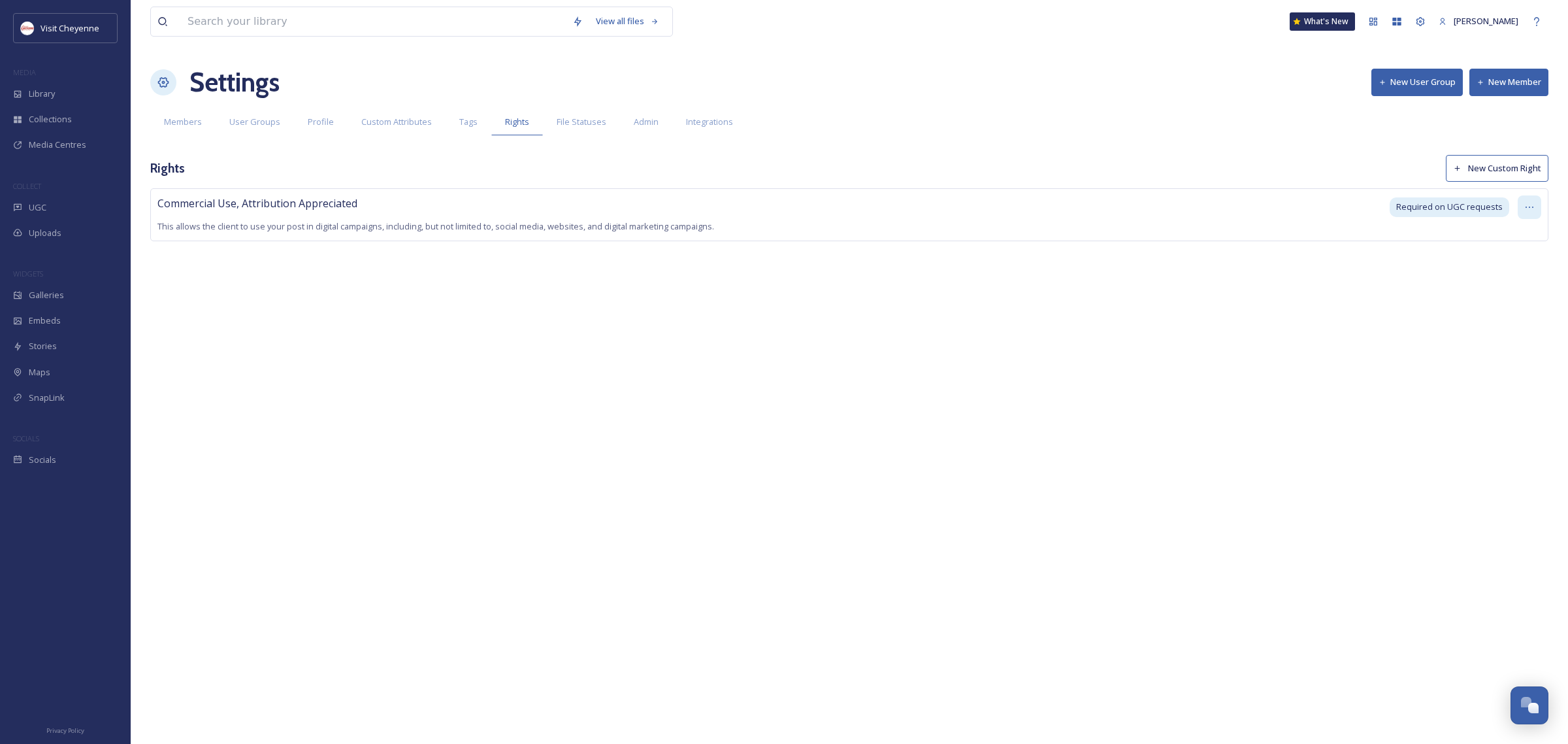
click at [1536, 212] on div at bounding box center [1529, 207] width 23 height 23
click at [1337, 148] on div "View all files What's New [PERSON_NAME] Settings New User Group New Member Memb…" at bounding box center [849, 372] width 1437 height 744
click at [646, 113] on div "Admin" at bounding box center [646, 122] width 52 height 27
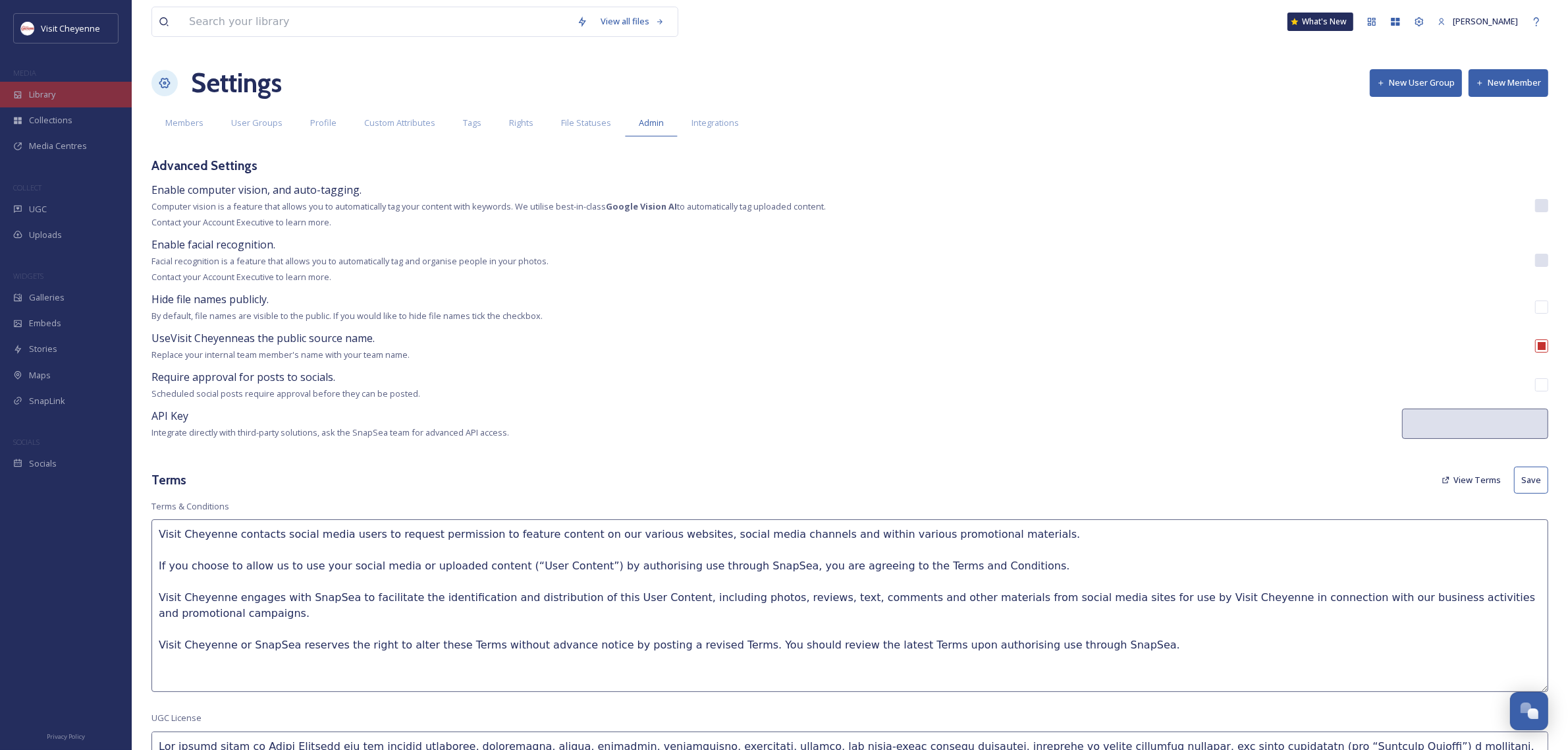
click at [48, 90] on span "Library" at bounding box center [42, 94] width 26 height 12
